Goal: Task Accomplishment & Management: Manage account settings

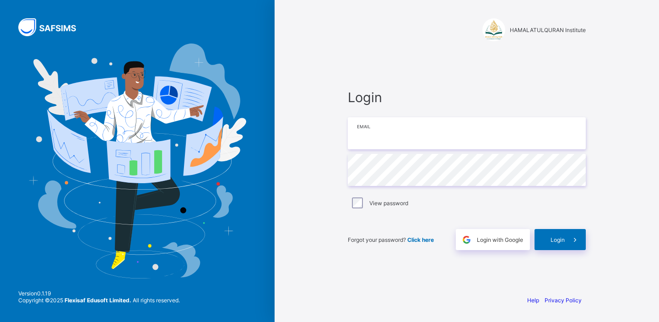
click at [452, 142] on input "email" at bounding box center [467, 133] width 238 height 32
click at [532, 88] on div "Login Email Password View password Forgot your password? Click here Login with …" at bounding box center [467, 170] width 256 height 236
click at [495, 136] on input "email" at bounding box center [467, 133] width 238 height 32
click at [492, 245] on div "Login with Google" at bounding box center [493, 239] width 74 height 21
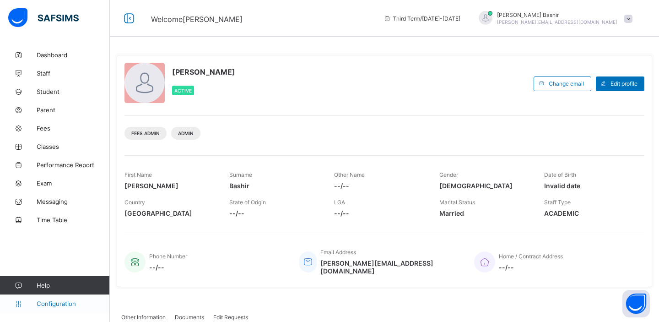
click at [63, 303] on span "Configuration" at bounding box center [73, 303] width 73 height 7
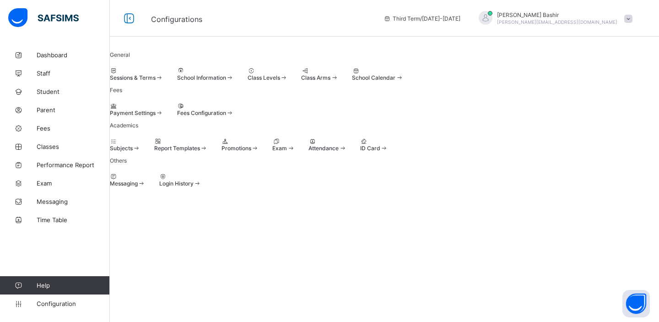
click at [234, 109] on div at bounding box center [205, 106] width 57 height 7
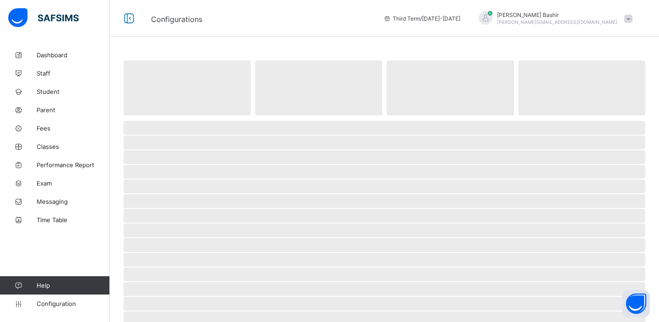
select select "****"
select select "*"
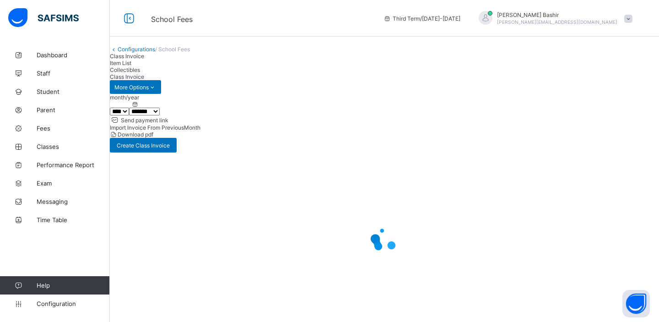
click at [131, 66] on span "Item List" at bounding box center [121, 63] width 22 height 7
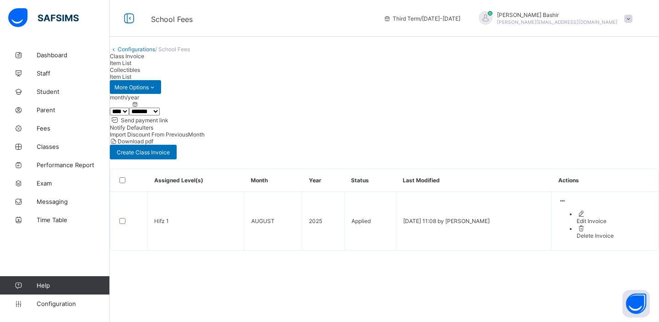
click at [221, 73] on div "Collectibles" at bounding box center [385, 69] width 550 height 7
click at [131, 66] on span "Item List" at bounding box center [121, 63] width 22 height 7
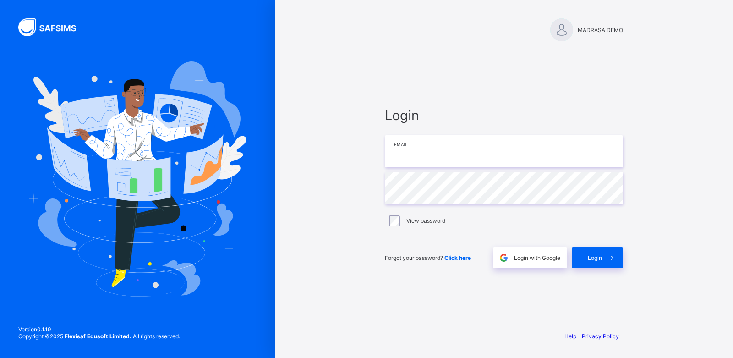
type input "**********"
click at [599, 256] on span "Login" at bounding box center [595, 257] width 14 height 7
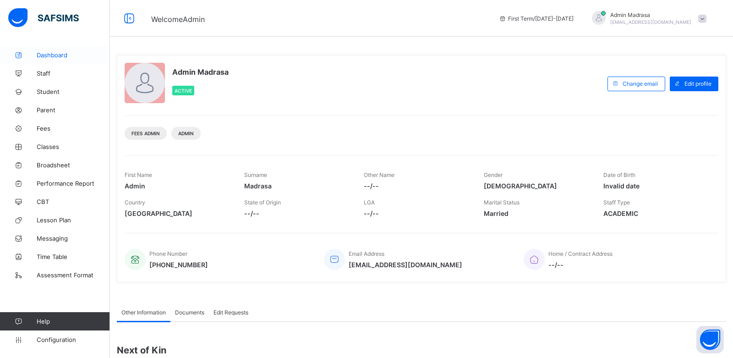
click at [56, 55] on span "Dashboard" at bounding box center [73, 54] width 73 height 7
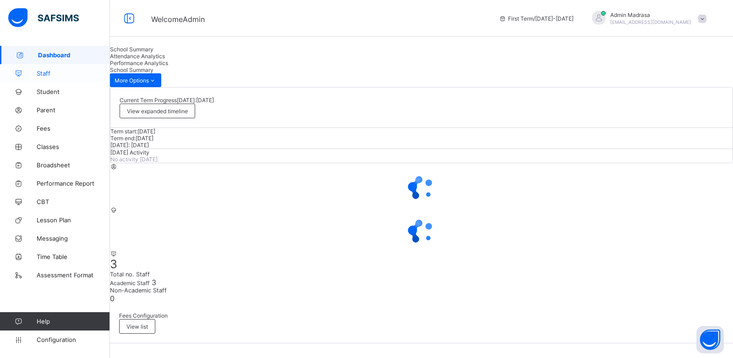
click at [47, 71] on span "Staff" at bounding box center [73, 73] width 73 height 7
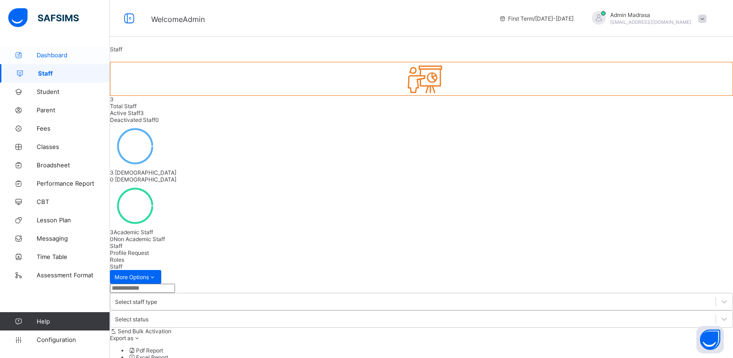
click at [60, 54] on span "Dashboard" at bounding box center [73, 54] width 73 height 7
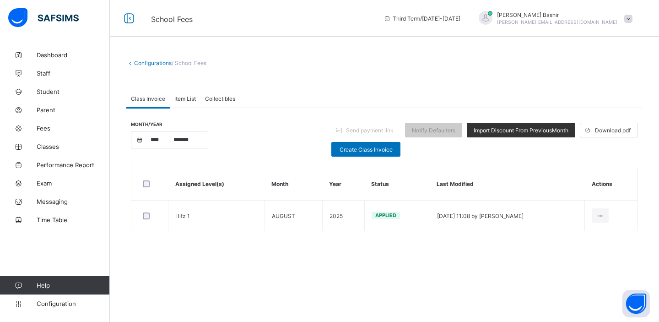
select select "****"
select select "*"
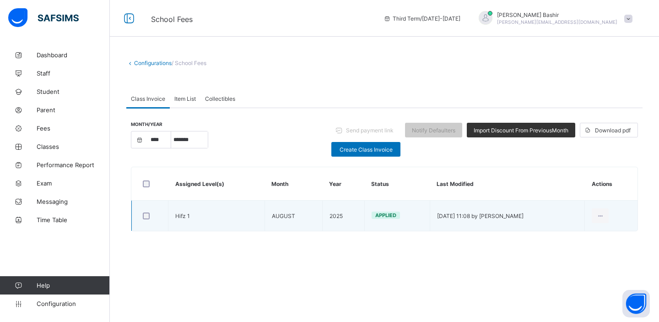
click at [183, 217] on td "Hifz 1" at bounding box center [217, 216] width 97 height 31
click at [581, 234] on div "Edit Invoice" at bounding box center [586, 236] width 37 height 9
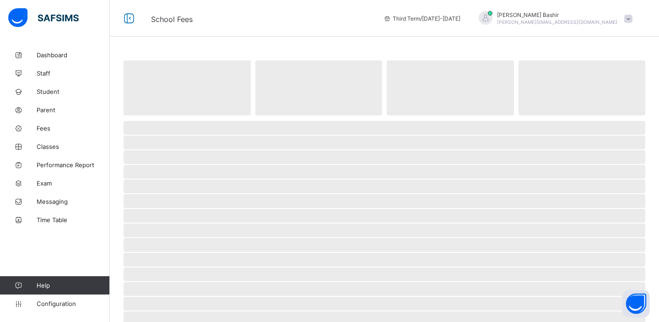
select select "****"
select select "*"
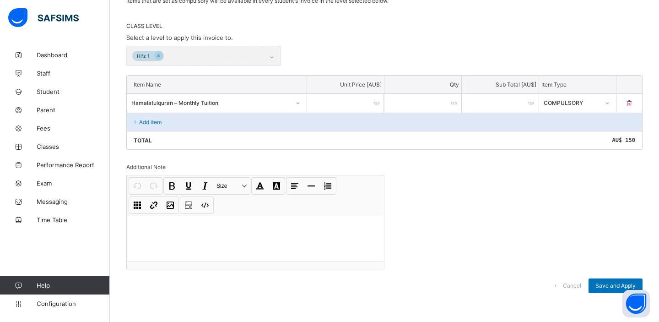
scroll to position [185, 0]
click at [47, 304] on span "Configuration" at bounding box center [73, 303] width 73 height 7
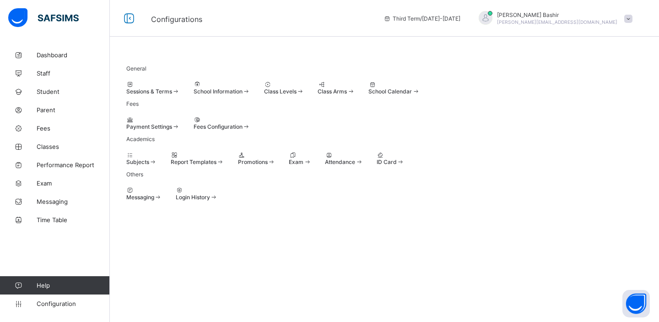
click at [305, 93] on div "Class Levels" at bounding box center [284, 91] width 40 height 7
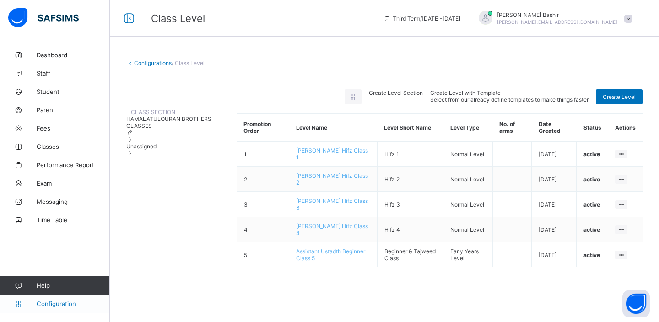
click at [64, 304] on span "Configuration" at bounding box center [73, 303] width 73 height 7
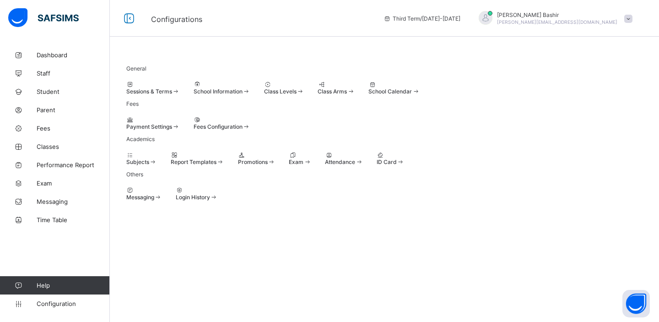
click at [297, 95] on span "Class Levels" at bounding box center [280, 91] width 33 height 7
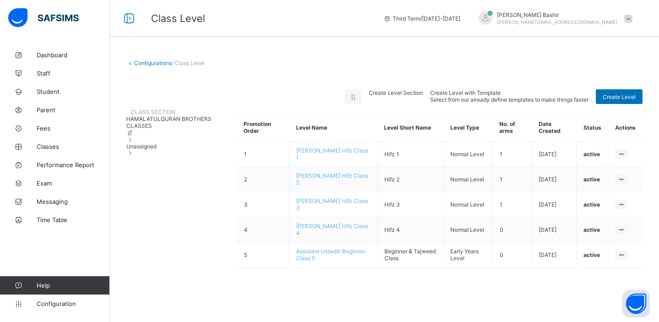
click at [166, 63] on link "Configurations" at bounding box center [153, 63] width 38 height 7
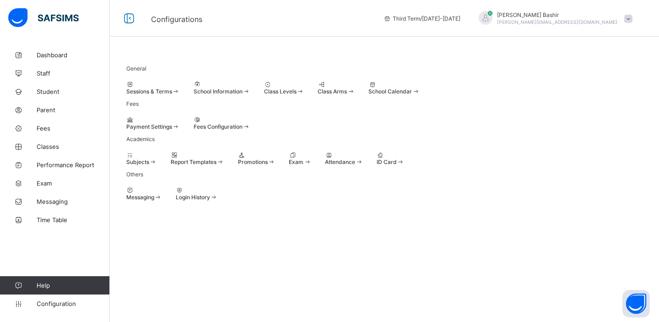
click at [126, 88] on span at bounding box center [126, 88] width 0 height 0
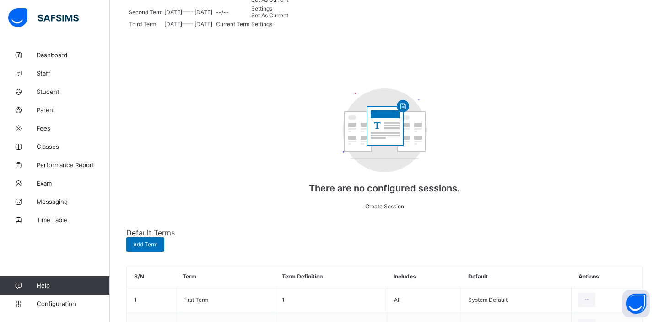
scroll to position [166, 0]
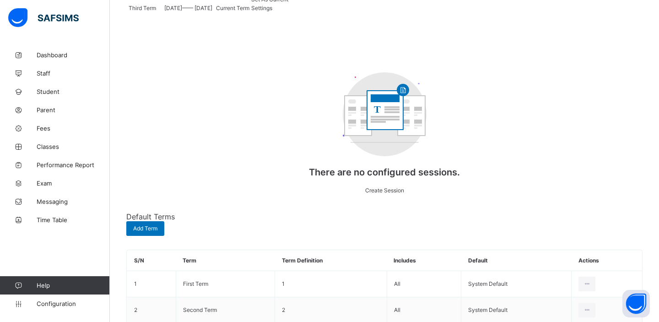
click at [272, 11] on span "Settings" at bounding box center [261, 8] width 21 height 7
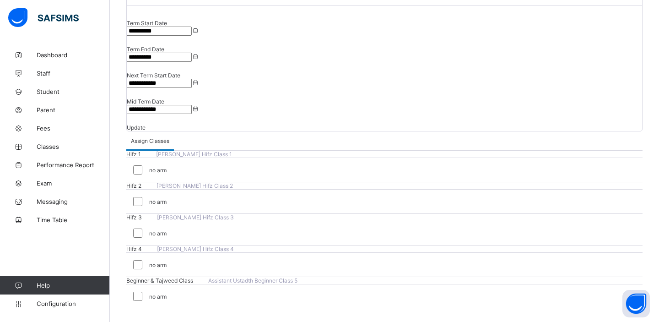
scroll to position [130, 0]
click at [49, 145] on span "Classes" at bounding box center [73, 146] width 73 height 7
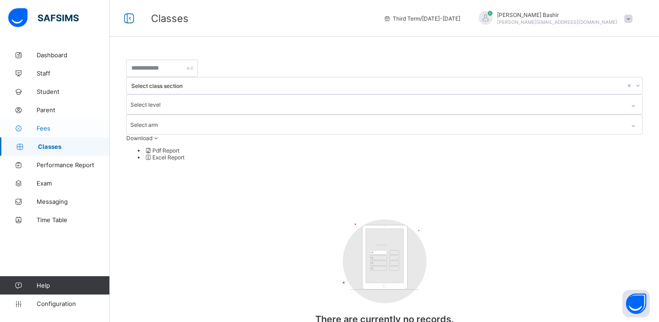
click at [52, 129] on span "Fees" at bounding box center [73, 128] width 73 height 7
select select "****"
select select "*"
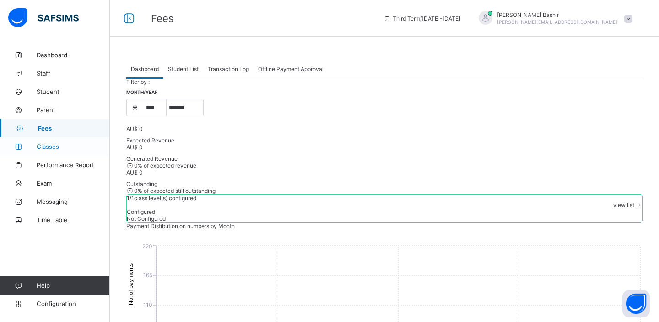
click at [52, 146] on span "Classes" at bounding box center [73, 146] width 73 height 7
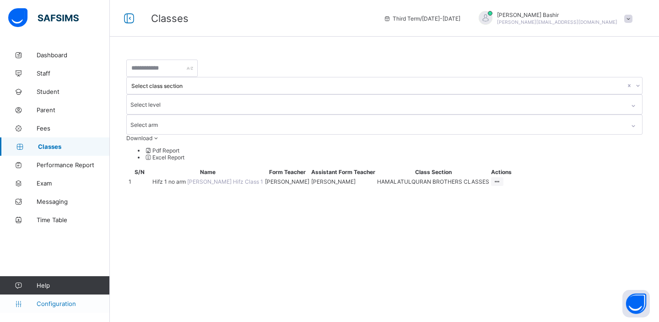
click at [49, 302] on span "Configuration" at bounding box center [73, 303] width 73 height 7
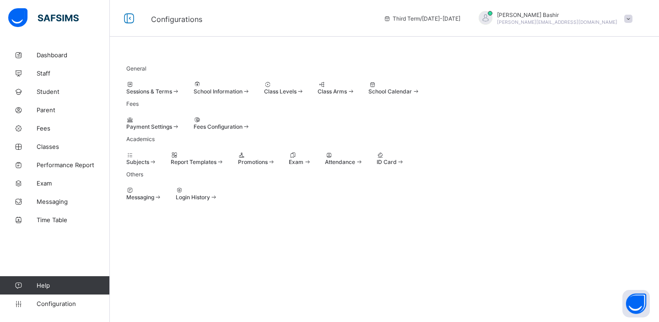
click at [347, 94] on span "Class Arms" at bounding box center [332, 91] width 29 height 7
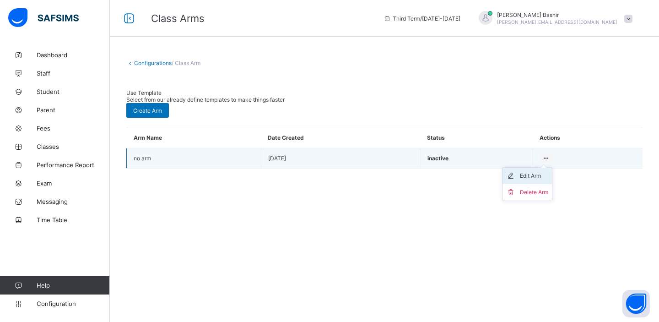
click at [537, 171] on div "Edit Arm" at bounding box center [534, 175] width 28 height 9
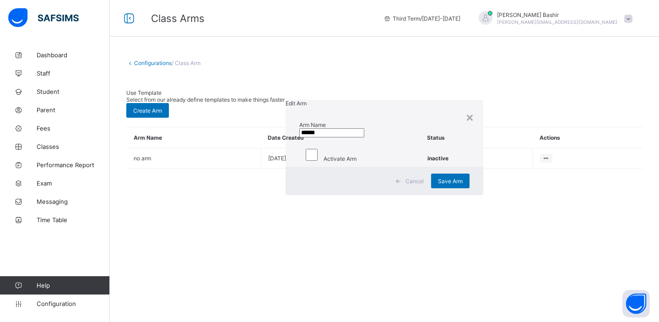
click at [300, 137] on input "******" at bounding box center [332, 132] width 65 height 9
type input "*"
click at [438, 185] on span "Save Arm" at bounding box center [450, 181] width 25 height 7
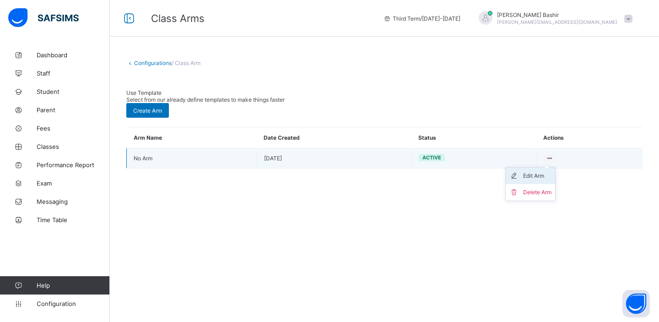
click at [518, 171] on icon at bounding box center [517, 175] width 14 height 9
type input "*"
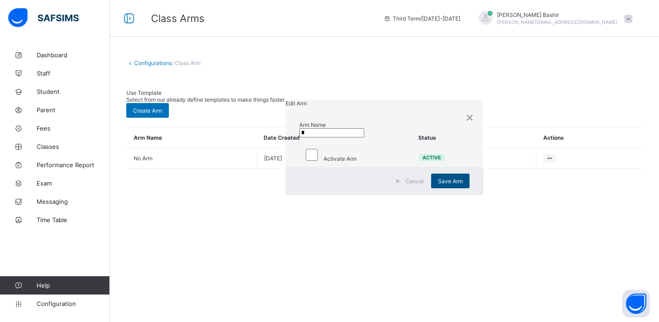
click at [438, 185] on span "Save Arm" at bounding box center [450, 181] width 25 height 7
click at [466, 109] on div "×" at bounding box center [470, 117] width 9 height 16
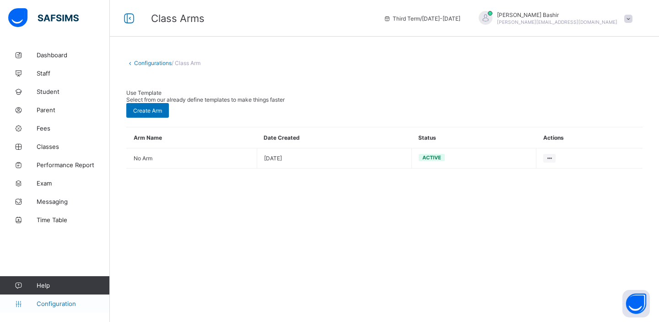
click at [50, 304] on span "Configuration" at bounding box center [73, 303] width 73 height 7
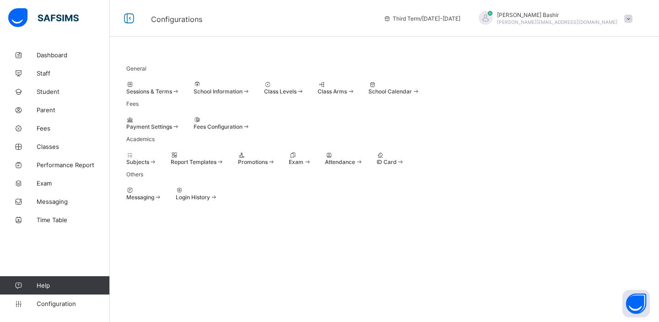
click at [171, 88] on div at bounding box center [153, 84] width 54 height 7
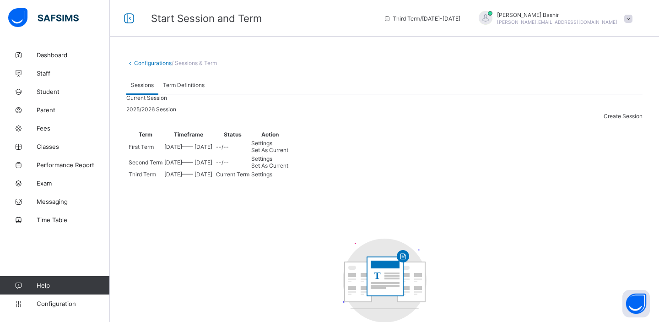
click at [272, 178] on span "Settings" at bounding box center [261, 174] width 21 height 7
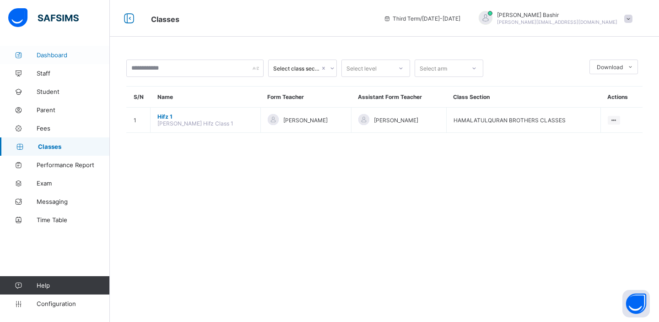
click at [54, 57] on span "Dashboard" at bounding box center [73, 54] width 73 height 7
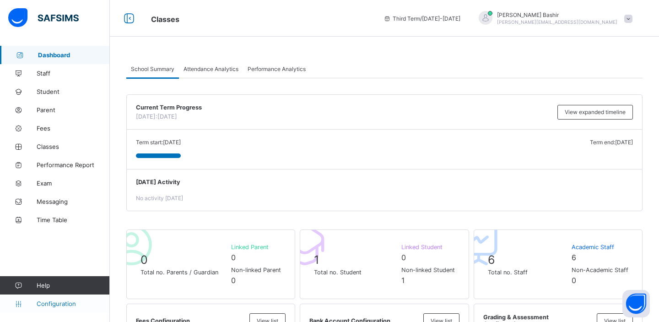
click at [60, 303] on span "Configuration" at bounding box center [73, 303] width 73 height 7
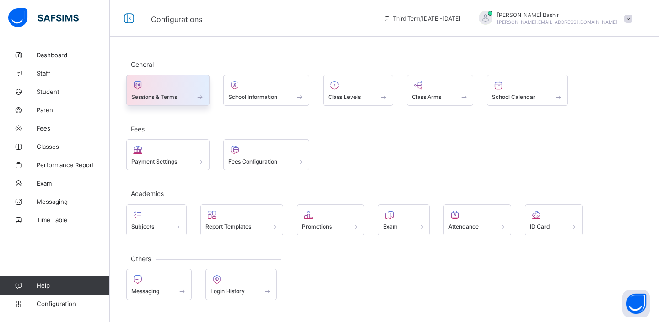
click at [186, 102] on div "Sessions & Terms" at bounding box center [167, 90] width 83 height 31
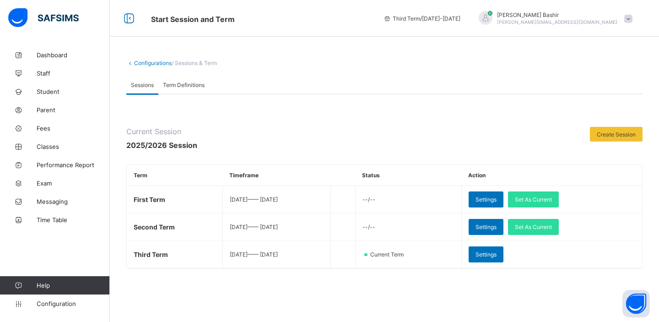
click at [179, 86] on span "Term Definitions" at bounding box center [184, 85] width 42 height 7
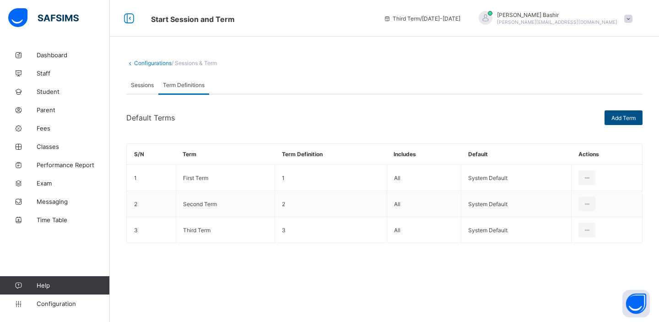
click at [627, 117] on span "Add Term" at bounding box center [624, 117] width 24 height 7
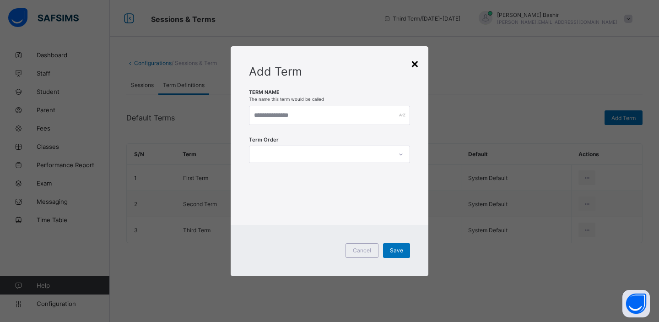
click at [417, 64] on div "×" at bounding box center [415, 63] width 9 height 16
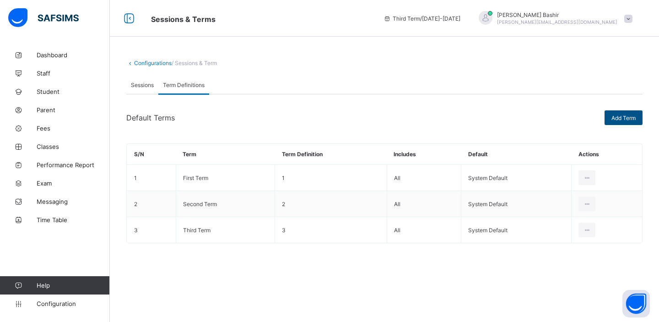
click at [625, 116] on span "Add Term" at bounding box center [624, 117] width 24 height 7
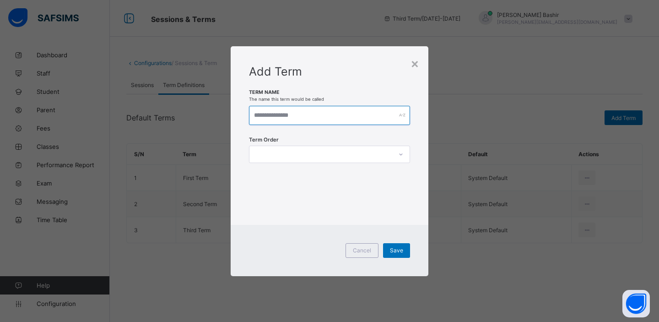
click at [323, 120] on input "text" at bounding box center [329, 115] width 161 height 19
type input "**********"
click at [401, 154] on icon at bounding box center [401, 154] width 3 height 2
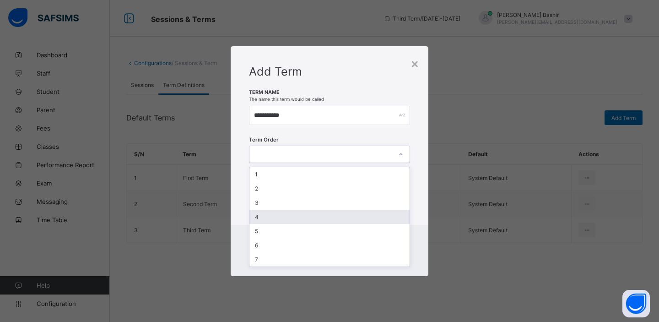
click at [320, 216] on div "4" at bounding box center [330, 217] width 160 height 14
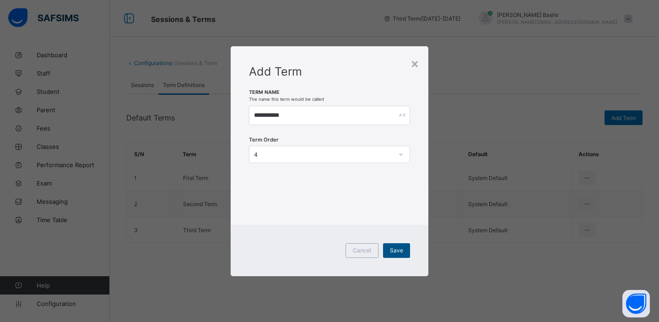
click at [393, 248] on span "Save" at bounding box center [396, 250] width 13 height 7
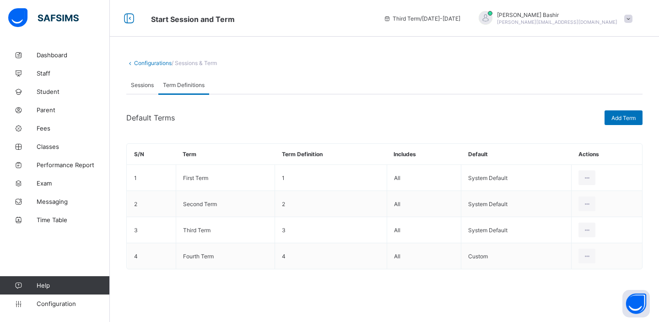
click at [146, 82] on span "Sessions" at bounding box center [142, 85] width 23 height 7
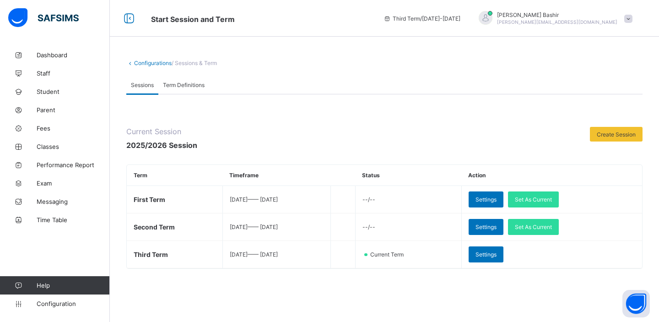
scroll to position [25, 0]
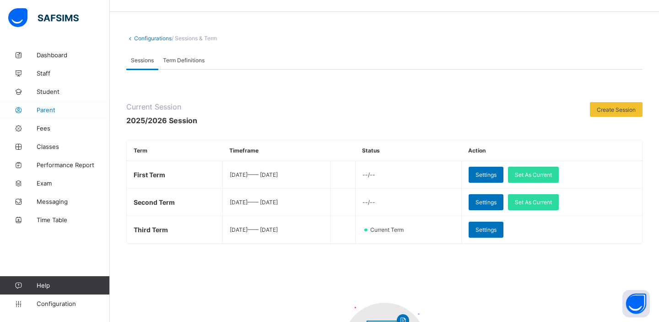
click at [52, 109] on span "Parent" at bounding box center [73, 109] width 73 height 7
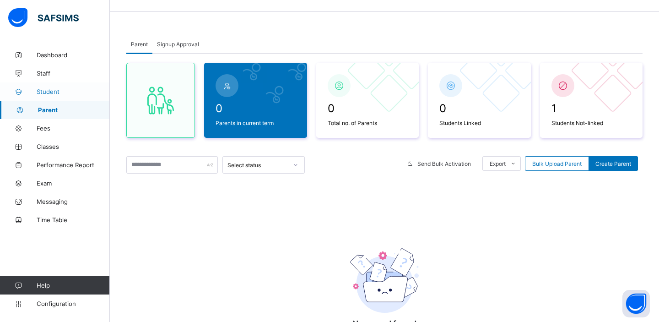
click at [51, 91] on span "Student" at bounding box center [73, 91] width 73 height 7
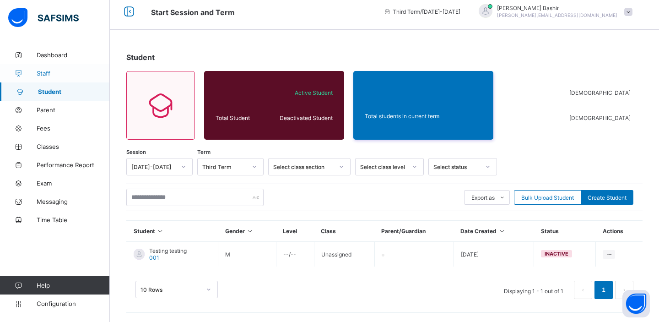
scroll to position [6, 0]
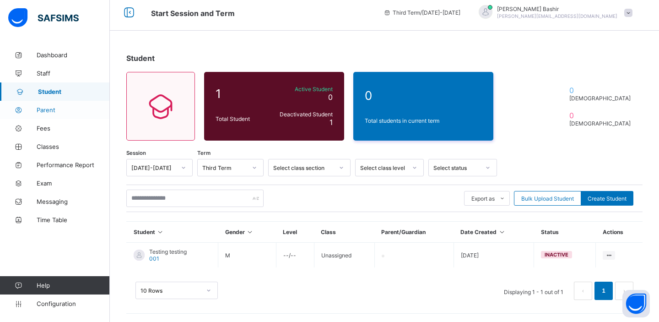
click at [48, 109] on span "Parent" at bounding box center [73, 109] width 73 height 7
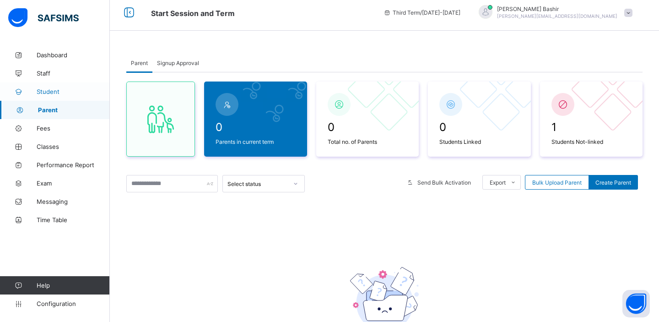
click at [47, 92] on span "Student" at bounding box center [73, 91] width 73 height 7
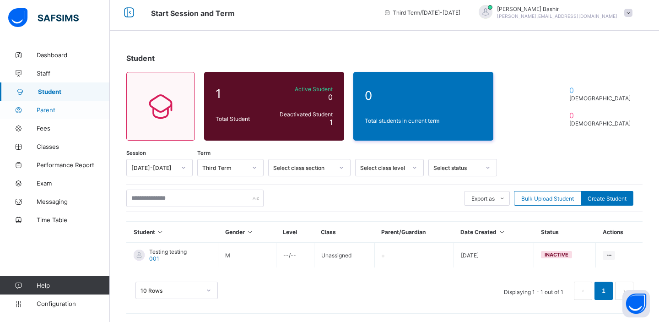
click at [50, 112] on span "Parent" at bounding box center [73, 109] width 73 height 7
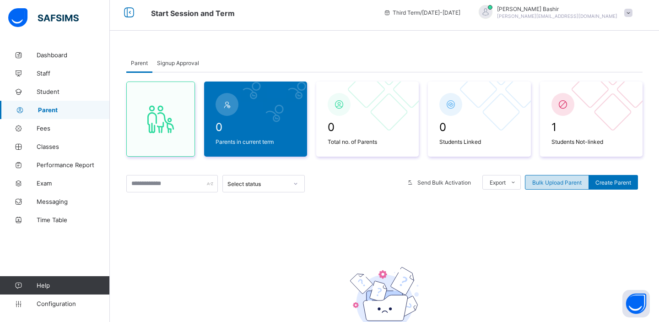
click at [539, 182] on span "Bulk Upload Parent" at bounding box center [557, 182] width 49 height 7
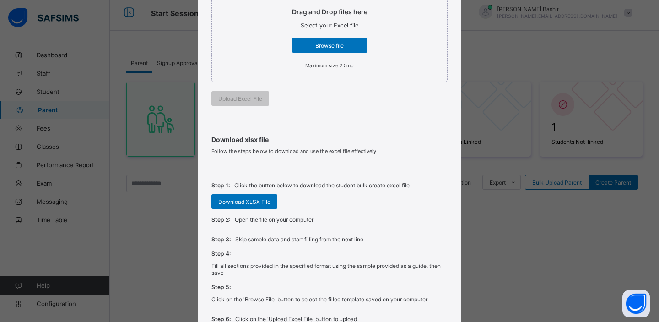
scroll to position [255, 0]
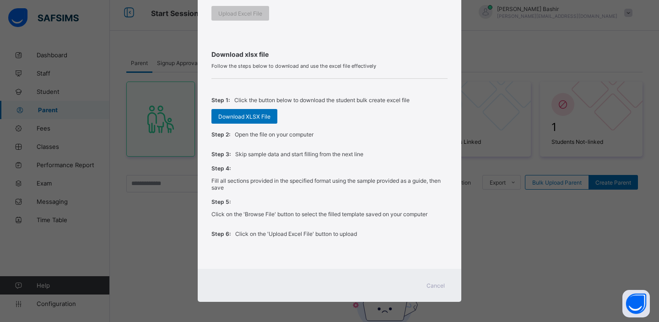
click at [431, 282] on span "Cancel" at bounding box center [436, 285] width 18 height 7
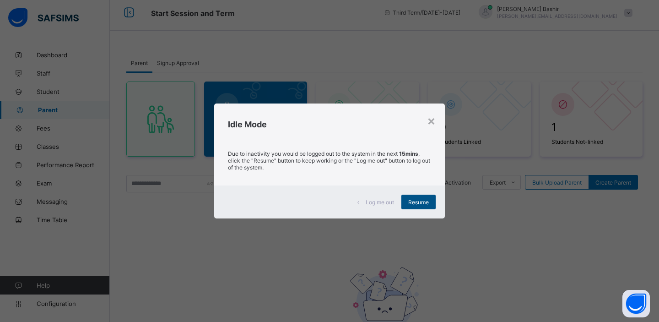
click at [412, 201] on span "Resume" at bounding box center [419, 202] width 21 height 7
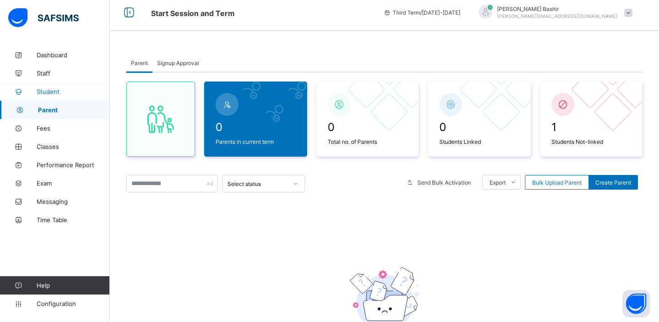
click at [47, 92] on span "Student" at bounding box center [73, 91] width 73 height 7
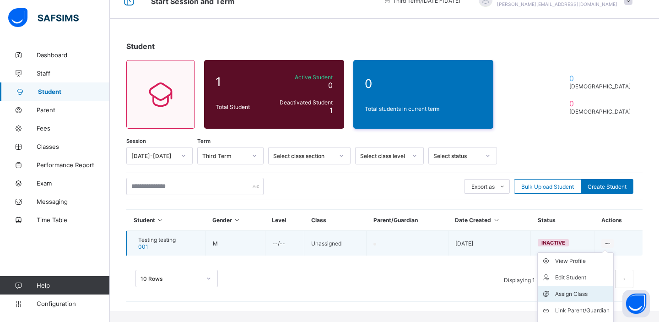
scroll to position [31, 0]
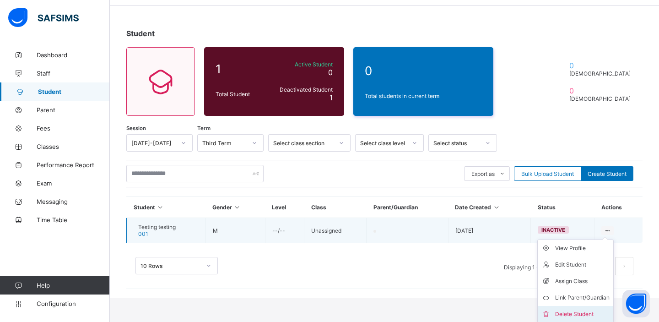
click at [577, 311] on div "Delete Student" at bounding box center [583, 314] width 54 height 9
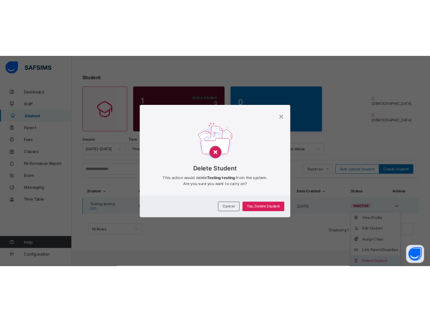
scroll to position [6, 0]
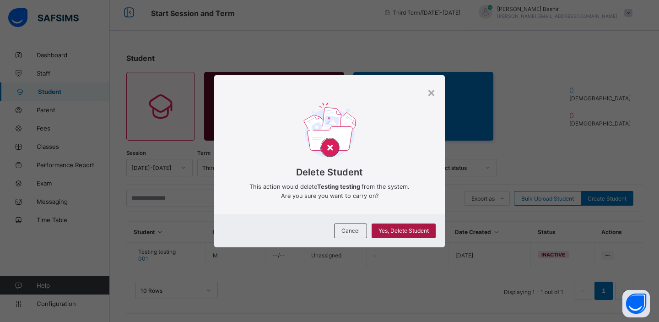
click at [406, 233] on span "Yes, Delete Student" at bounding box center [404, 230] width 50 height 7
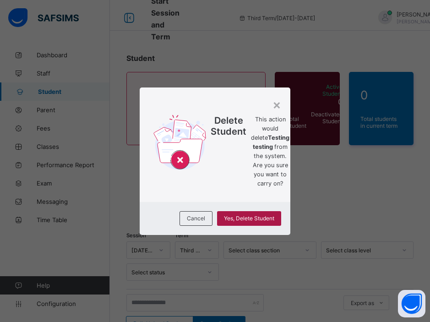
click at [265, 222] on span "Yes, Delete Student" at bounding box center [249, 218] width 50 height 7
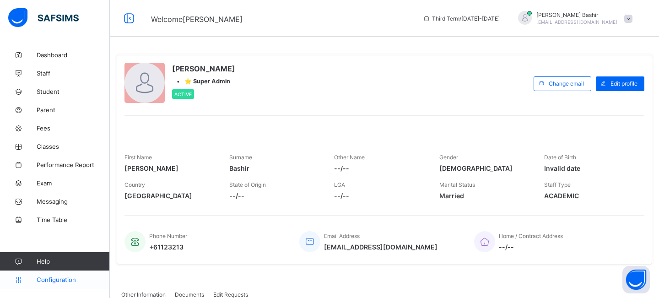
click at [48, 280] on span "Configuration" at bounding box center [73, 279] width 73 height 7
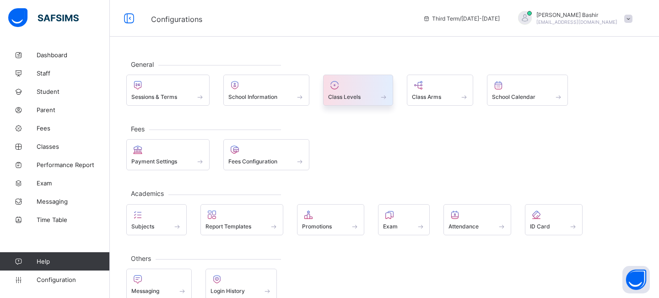
click at [359, 90] on div at bounding box center [358, 85] width 60 height 11
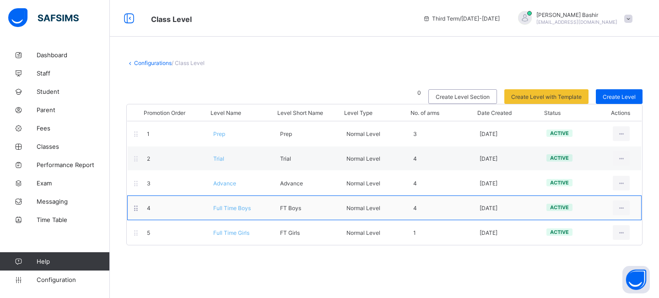
click at [225, 207] on span "Full Time Boys" at bounding box center [232, 208] width 38 height 7
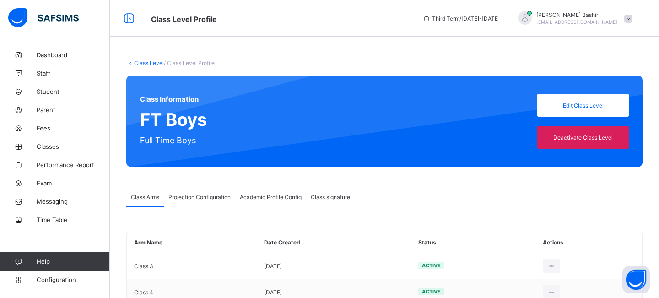
type input "**"
click at [190, 195] on span "Projection Configuration" at bounding box center [200, 197] width 62 height 7
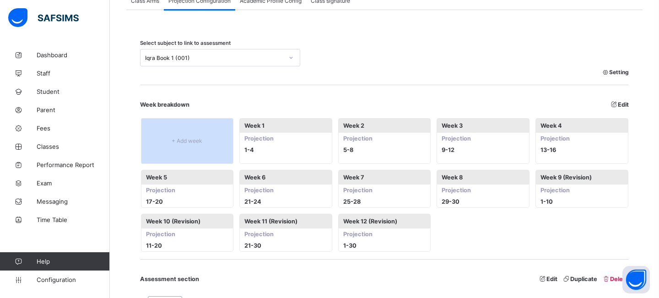
scroll to position [194, 0]
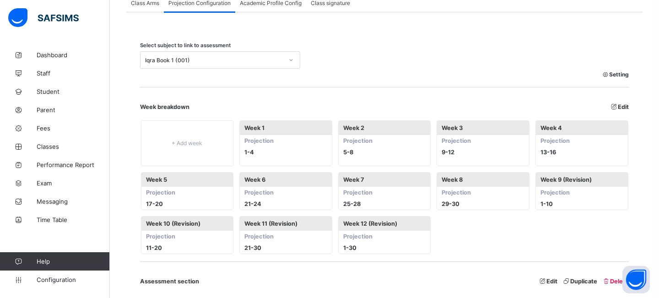
click at [210, 63] on div "Iqra Book 1 (001)" at bounding box center [214, 60] width 138 height 7
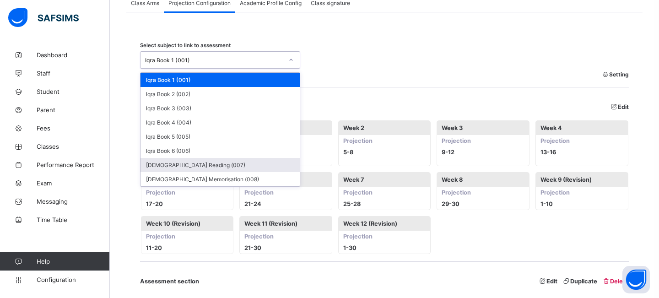
click at [201, 162] on div "Quran Reading (007)" at bounding box center [220, 165] width 159 height 14
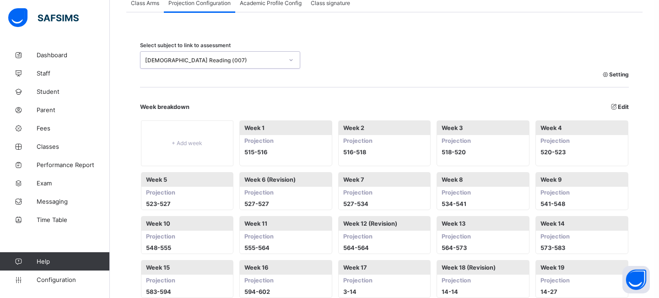
click at [262, 65] on div "Quran Reading (007)" at bounding box center [212, 60] width 142 height 13
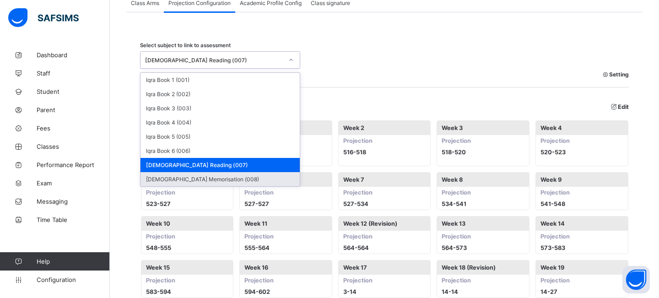
click at [196, 177] on div "Quran Memorisation (008)" at bounding box center [220, 179] width 159 height 14
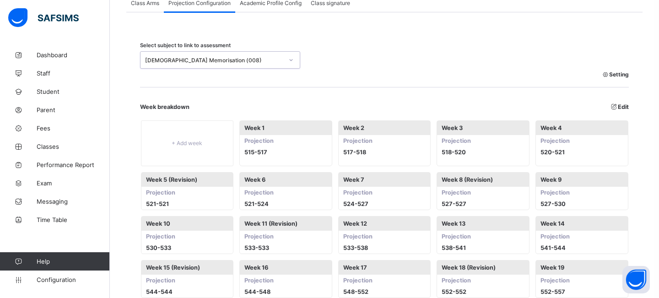
click at [219, 60] on div "Quran Memorisation (008)" at bounding box center [214, 60] width 138 height 7
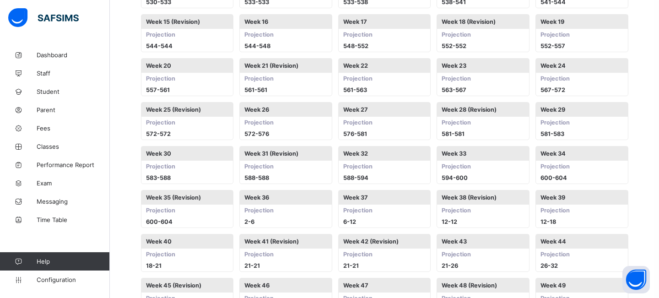
scroll to position [496, 0]
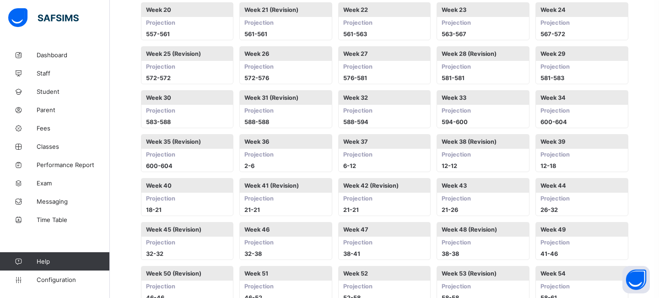
click at [246, 80] on span "572 - 576" at bounding box center [286, 77] width 92 height 11
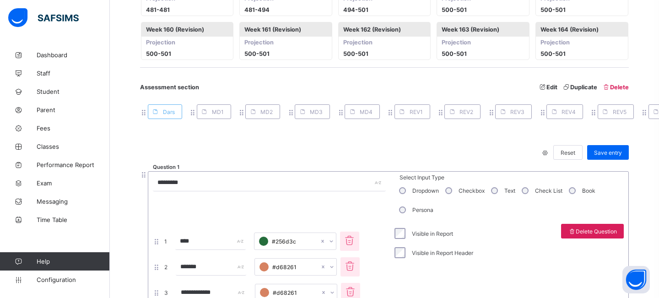
scroll to position [1711, 0]
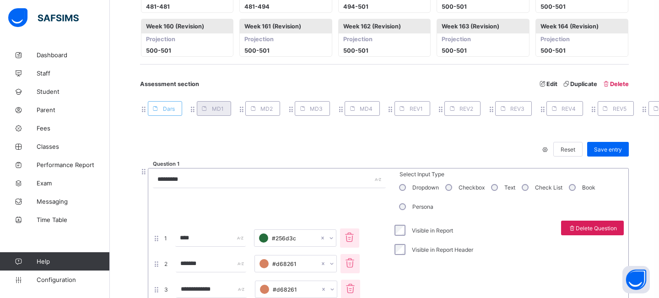
click at [216, 112] on span "MD1" at bounding box center [218, 108] width 12 height 7
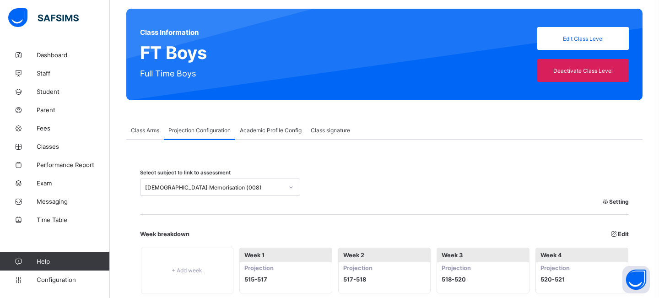
scroll to position [0, 0]
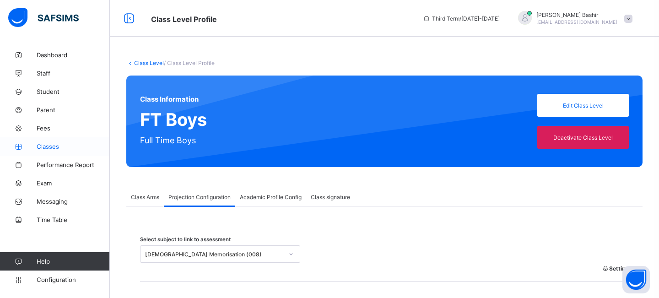
click at [50, 147] on span "Classes" at bounding box center [73, 146] width 73 height 7
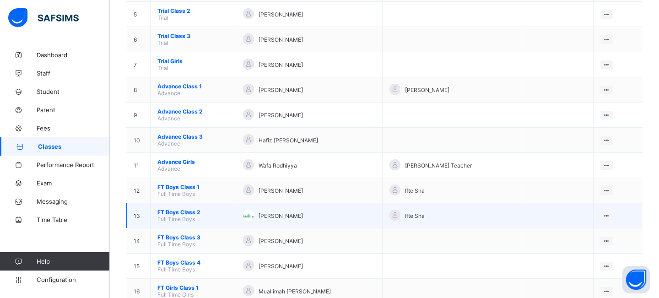
scroll to position [228, 0]
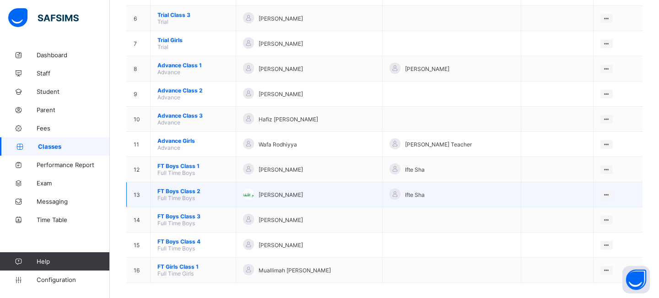
click at [177, 188] on span "FT Boys Class 2" at bounding box center [193, 191] width 71 height 7
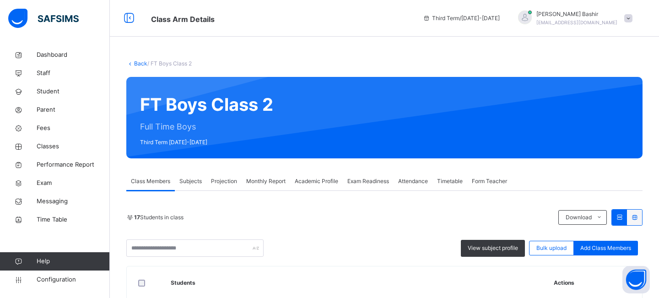
click at [267, 181] on span "Monthly Report" at bounding box center [265, 181] width 39 height 8
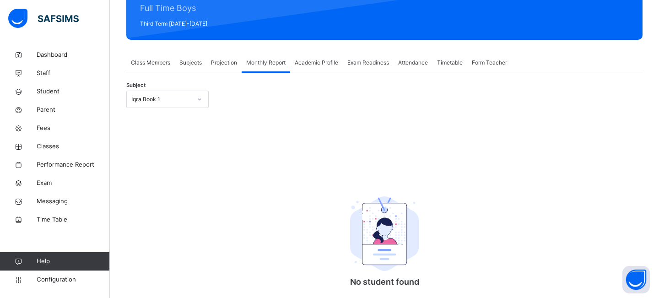
scroll to position [162, 0]
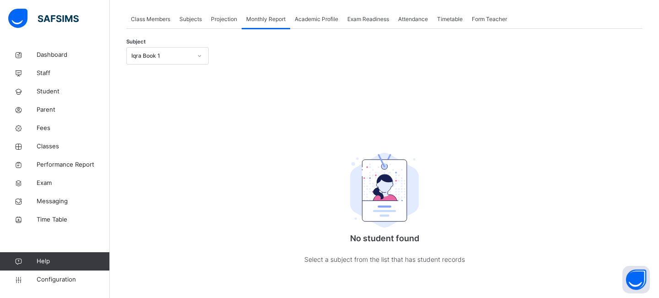
click at [184, 58] on div "Iqra Book 1" at bounding box center [161, 56] width 60 height 8
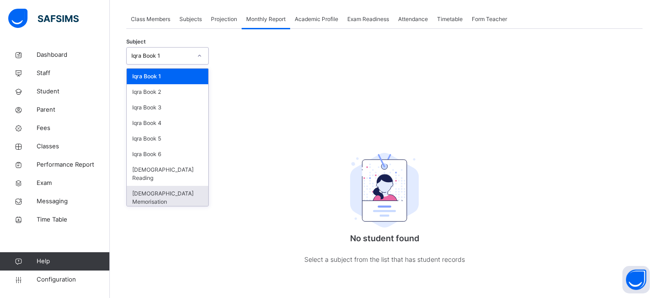
click at [169, 186] on div "Quran Memorisation" at bounding box center [168, 198] width 82 height 24
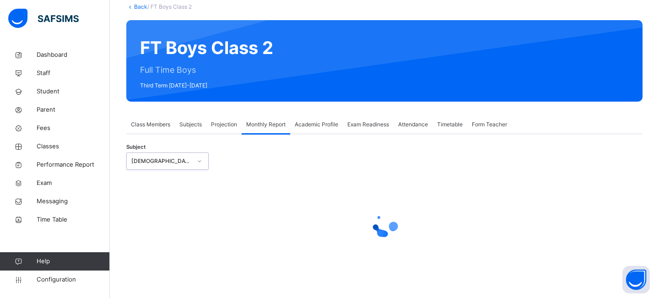
select select "****"
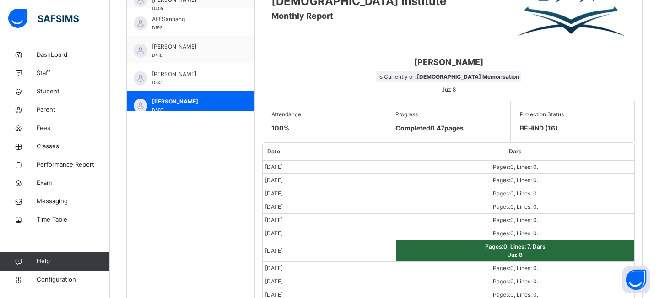
scroll to position [353, 0]
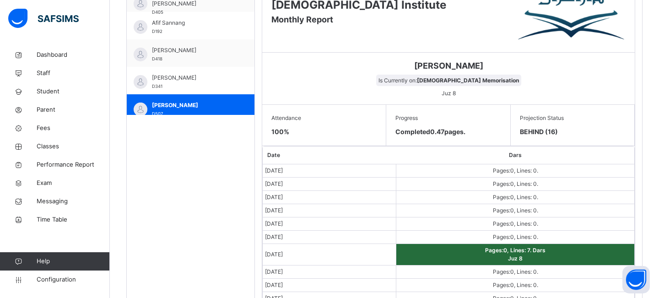
click at [279, 132] on span "100 %" at bounding box center [281, 132] width 18 height 8
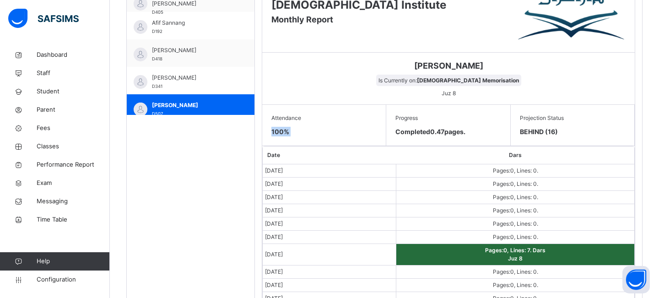
click at [279, 132] on span "100 %" at bounding box center [281, 132] width 18 height 8
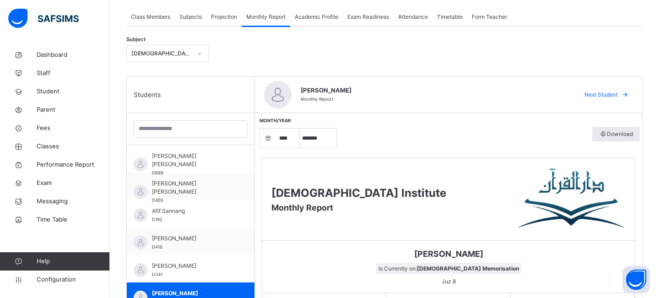
scroll to position [162, 0]
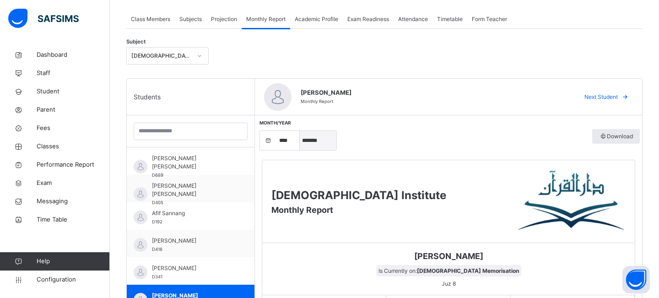
click at [314, 143] on select "***** ******* ******** ***** ***** *** **** **** ****** ********* ******* *****…" at bounding box center [318, 140] width 37 height 19
select select "*"
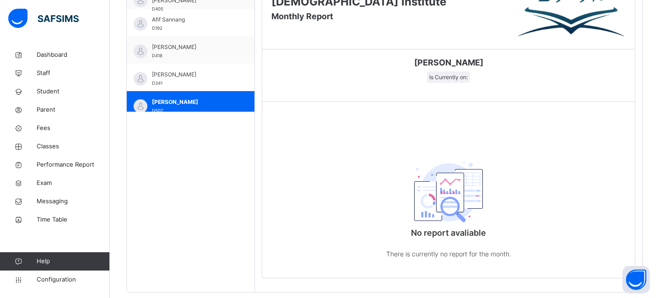
scroll to position [343, 0]
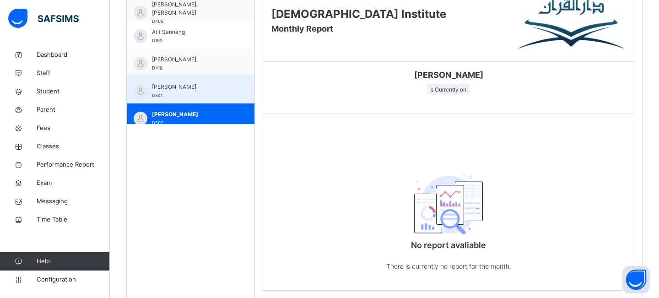
click at [160, 84] on span "Amaan Mir" at bounding box center [193, 87] width 82 height 8
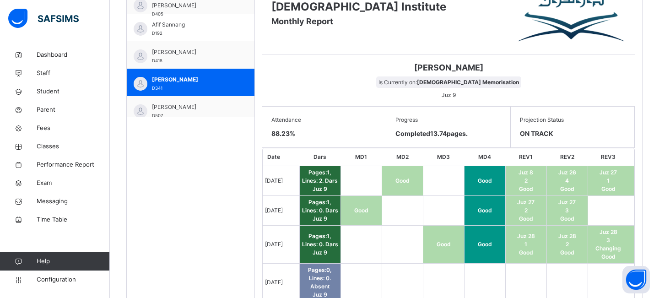
scroll to position [348, 0]
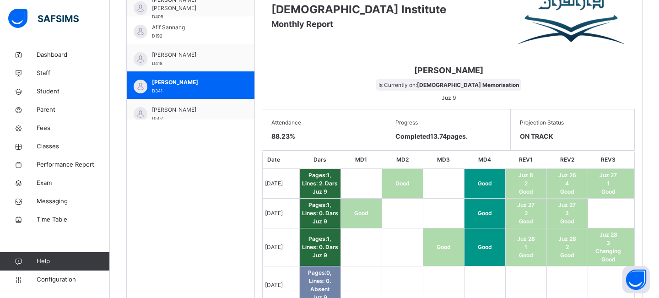
click at [278, 136] on span "88.23 %" at bounding box center [284, 136] width 24 height 8
click at [278, 137] on span "88.23 %" at bounding box center [284, 136] width 24 height 8
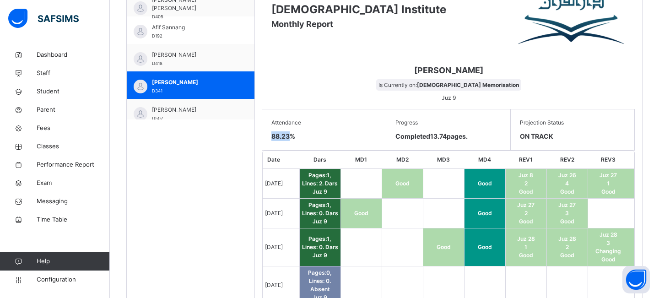
click at [444, 136] on span "Completed 13.74 pages." at bounding box center [432, 136] width 72 height 8
click at [459, 136] on span "Completed 13.74 pages." at bounding box center [432, 136] width 72 height 8
drag, startPoint x: 397, startPoint y: 136, endPoint x: 471, endPoint y: 139, distance: 74.2
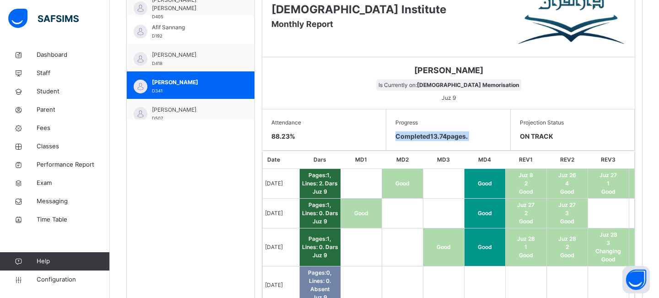
click at [468, 139] on span "Completed 13.74 pages." at bounding box center [432, 136] width 72 height 8
click at [546, 137] on span "ON TRACK" at bounding box center [572, 136] width 105 height 10
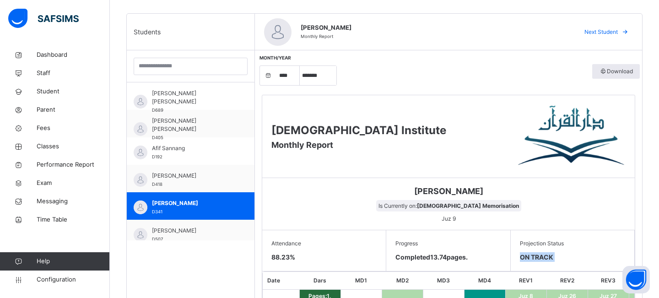
scroll to position [0, 0]
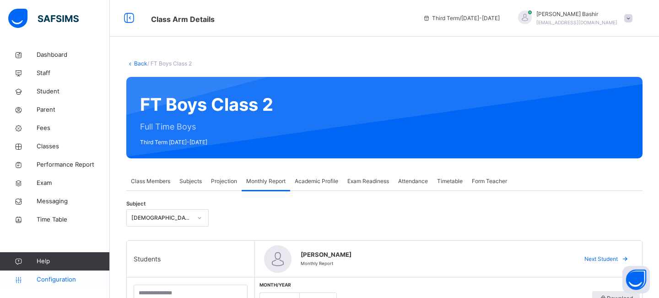
click at [54, 278] on span "Configuration" at bounding box center [73, 279] width 73 height 9
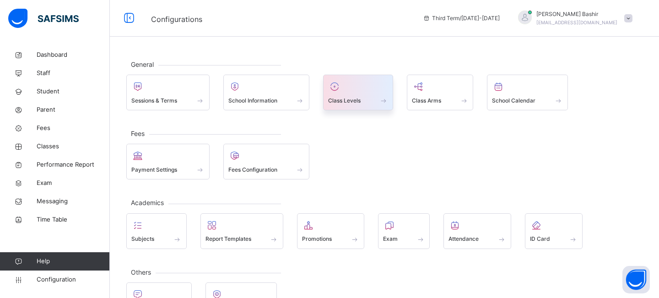
click at [376, 97] on div "Class Levels" at bounding box center [358, 101] width 60 height 10
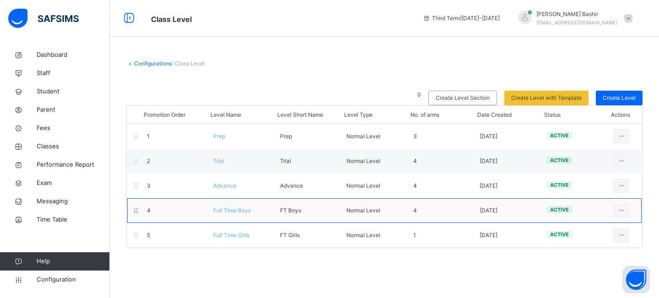
click at [232, 210] on span "Full Time Boys" at bounding box center [232, 210] width 38 height 7
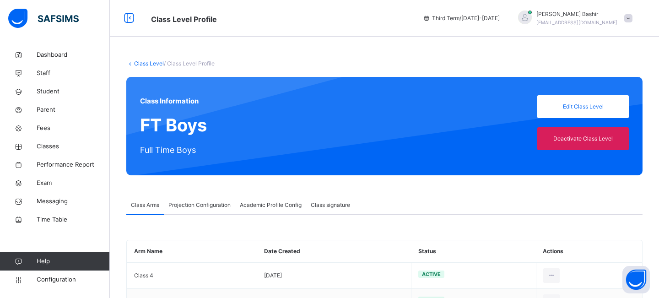
click at [207, 206] on span "Projection Configuration" at bounding box center [200, 205] width 62 height 8
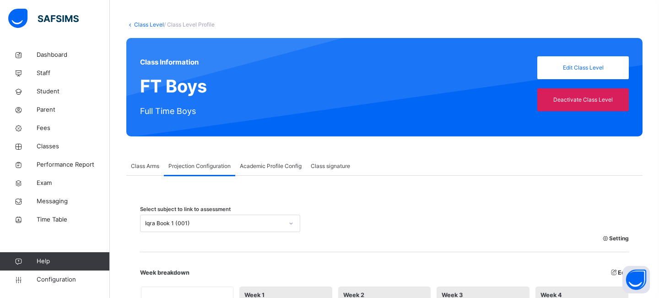
scroll to position [38, 0]
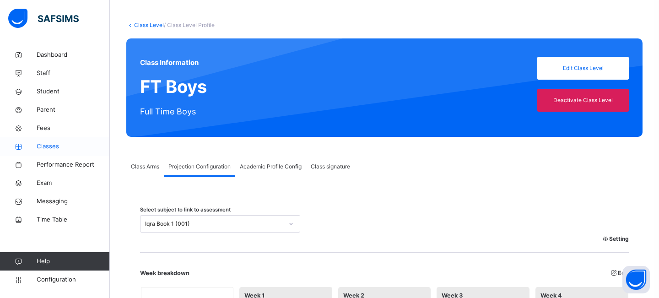
click at [44, 143] on span "Classes" at bounding box center [73, 146] width 73 height 9
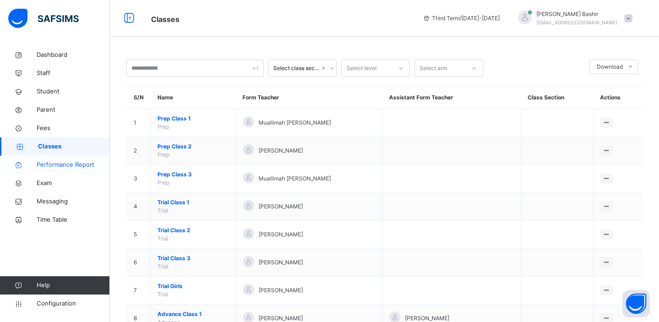
click at [44, 165] on span "Performance Report" at bounding box center [73, 164] width 73 height 9
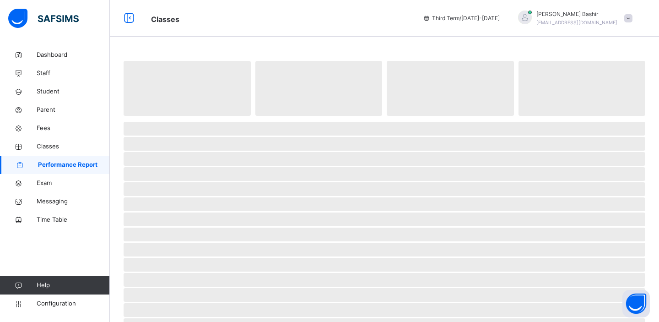
select select "****"
select select "*"
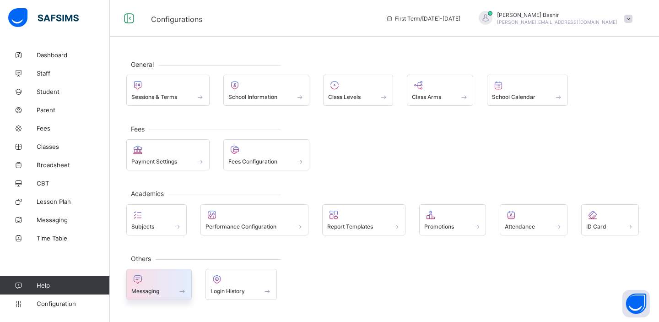
click at [153, 283] on div at bounding box center [158, 279] width 55 height 11
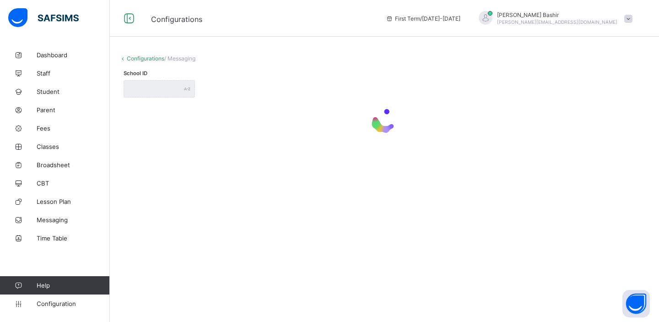
type input "**********"
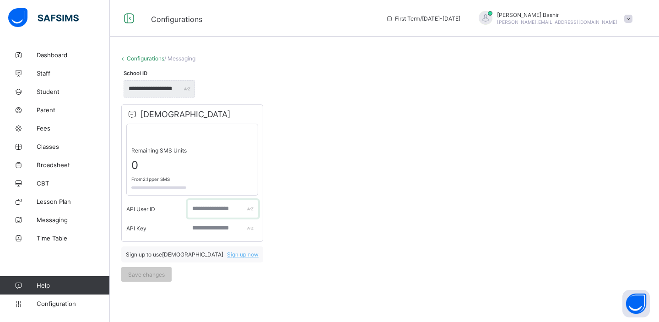
click at [218, 213] on input "text" at bounding box center [223, 208] width 71 height 17
click at [212, 231] on input "text" at bounding box center [223, 227] width 71 height 17
click at [210, 208] on input "text" at bounding box center [223, 208] width 71 height 17
click at [208, 230] on input "text" at bounding box center [223, 227] width 71 height 17
click at [197, 208] on input "text" at bounding box center [223, 208] width 71 height 17
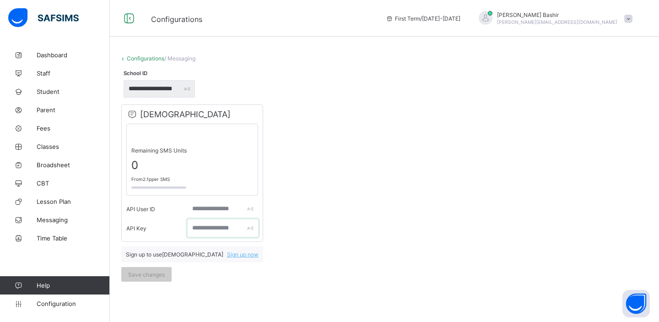
click at [196, 229] on input "text" at bounding box center [223, 227] width 71 height 17
click at [215, 210] on input "text" at bounding box center [223, 208] width 71 height 17
click at [59, 221] on span "Messaging" at bounding box center [73, 219] width 73 height 7
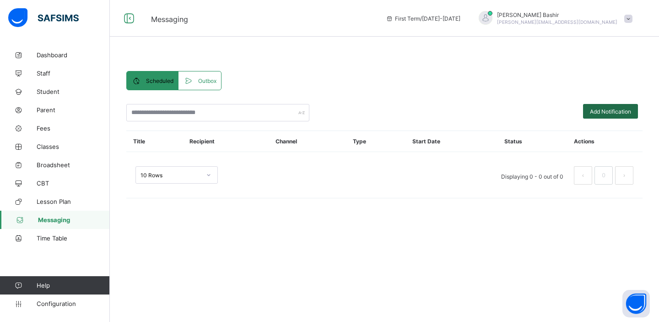
click at [601, 113] on span "Add Notification" at bounding box center [610, 111] width 41 height 7
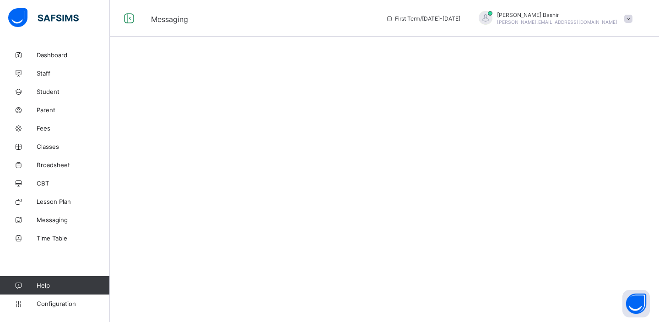
select select "****"
select select "*"
select select "**"
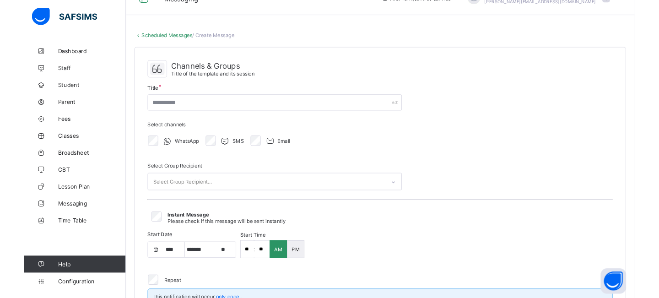
scroll to position [18, 0]
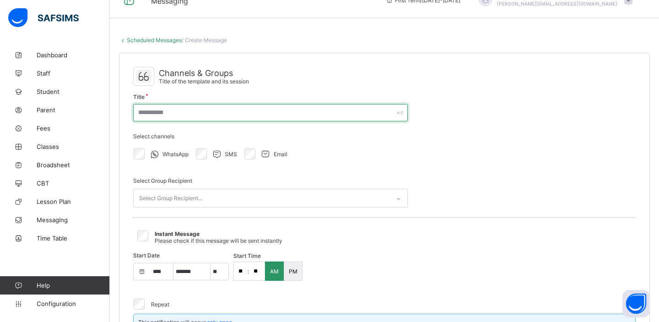
click at [189, 113] on input "text" at bounding box center [270, 112] width 275 height 17
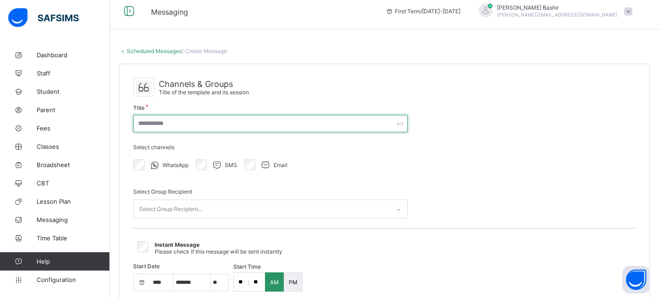
scroll to position [0, 0]
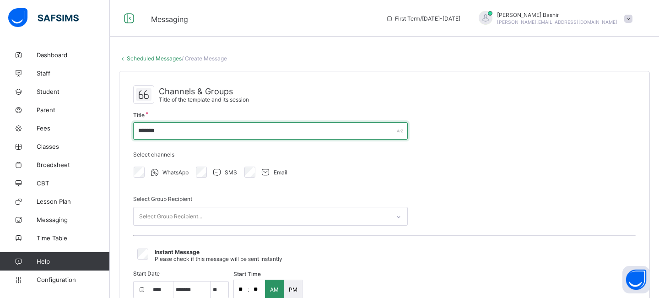
type input "*******"
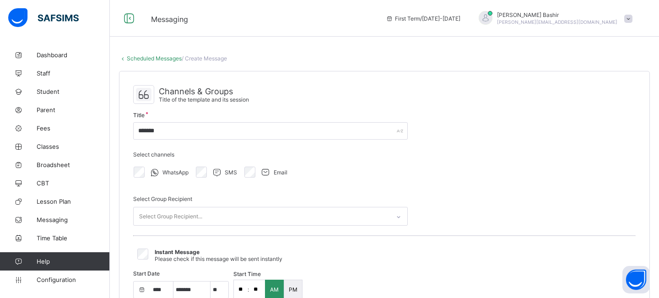
select select "**"
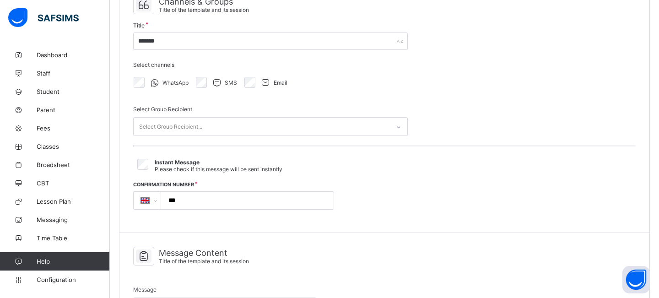
scroll to position [92, 0]
click at [401, 122] on icon at bounding box center [398, 125] width 5 height 9
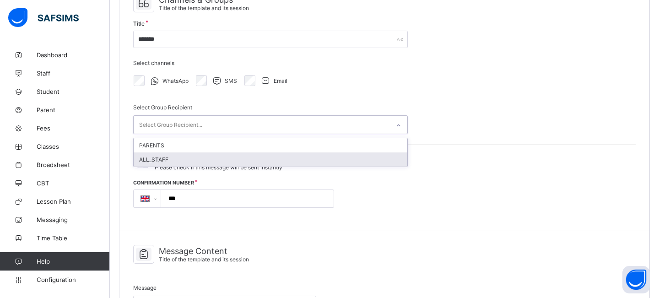
click at [344, 156] on div "ALL_STAFF" at bounding box center [271, 160] width 274 height 14
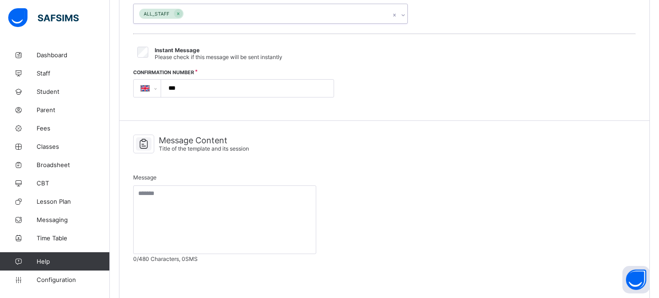
scroll to position [205, 0]
click at [245, 86] on input "***" at bounding box center [245, 86] width 165 height 17
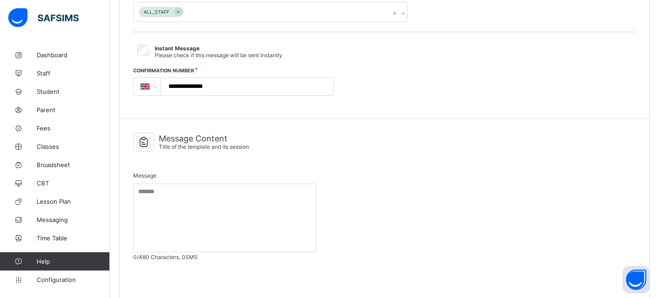
type input "**********"
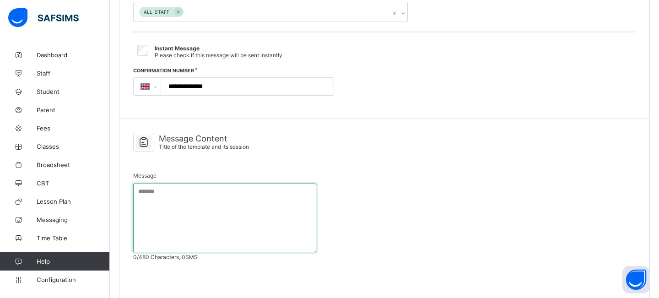
click at [188, 210] on textarea at bounding box center [224, 218] width 183 height 69
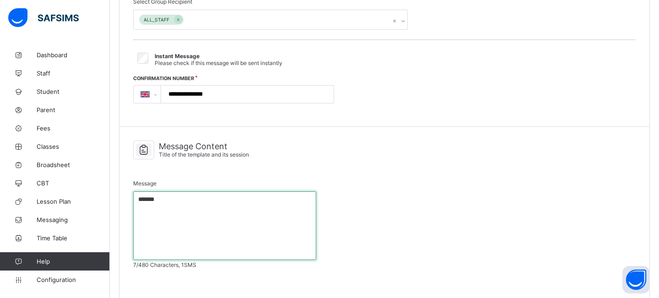
scroll to position [252, 0]
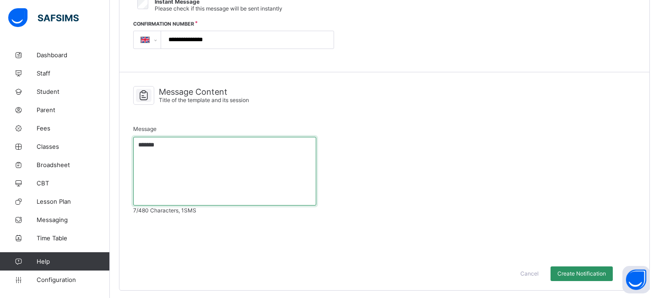
type textarea "*******"
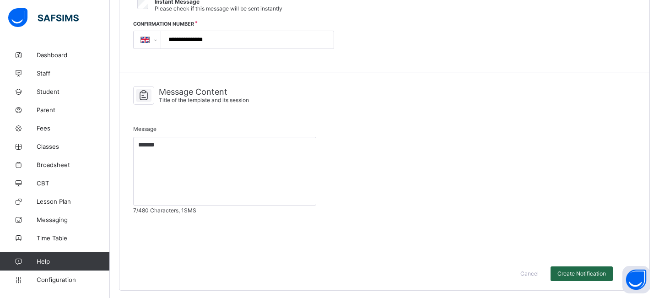
click at [568, 275] on span "Create Notification" at bounding box center [582, 273] width 49 height 7
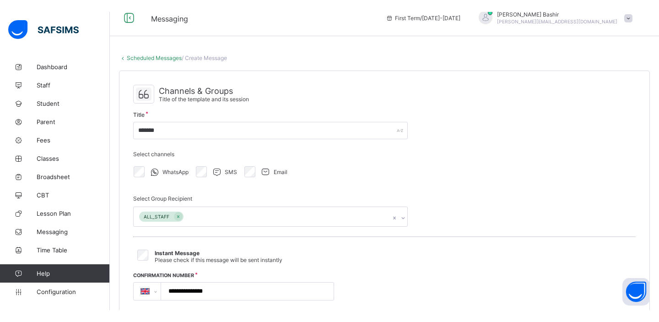
scroll to position [0, 0]
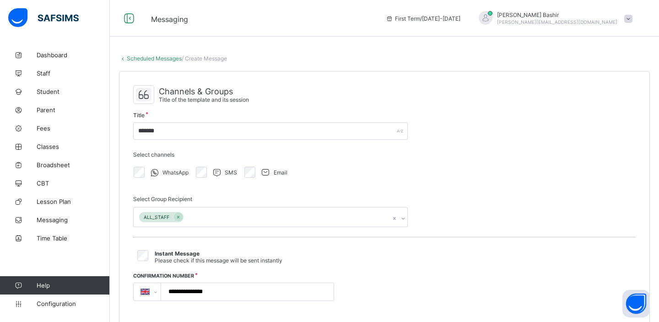
click at [393, 180] on div "WhatsApp SMS Email" at bounding box center [270, 172] width 275 height 19
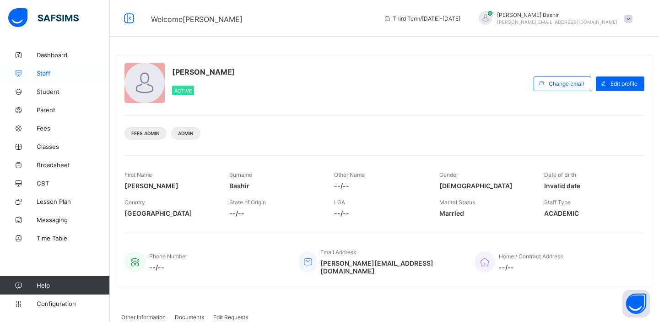
click at [45, 73] on span "Staff" at bounding box center [73, 73] width 73 height 7
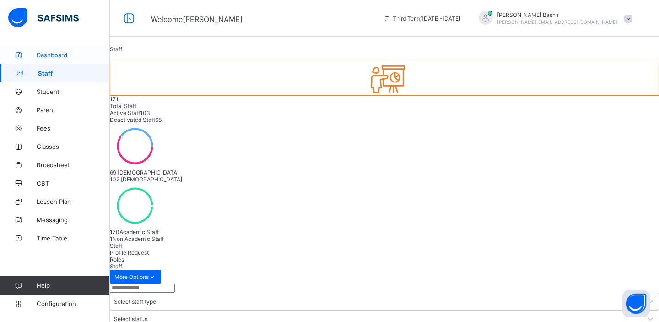
click at [60, 57] on span "Dashboard" at bounding box center [73, 54] width 73 height 7
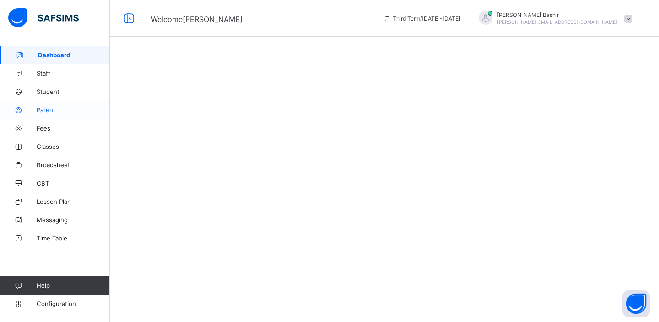
click at [54, 109] on span "Parent" at bounding box center [73, 109] width 73 height 7
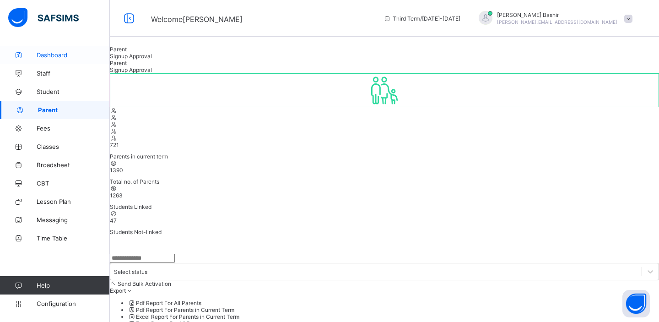
click at [46, 55] on span "Dashboard" at bounding box center [73, 54] width 73 height 7
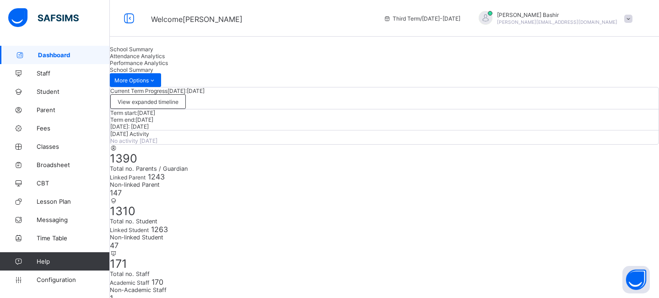
click at [205, 60] on div "Attendance Analytics" at bounding box center [385, 56] width 550 height 7
click at [168, 66] on span "Performance Analytics" at bounding box center [139, 63] width 58 height 7
click at [165, 60] on span "Attendance Analytics" at bounding box center [137, 56] width 55 height 7
click at [168, 66] on span "Performance Analytics" at bounding box center [139, 63] width 58 height 7
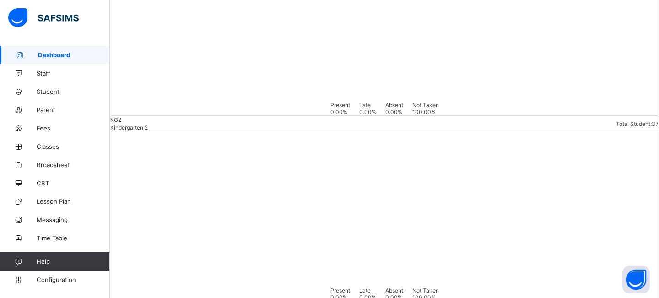
scroll to position [2345, 0]
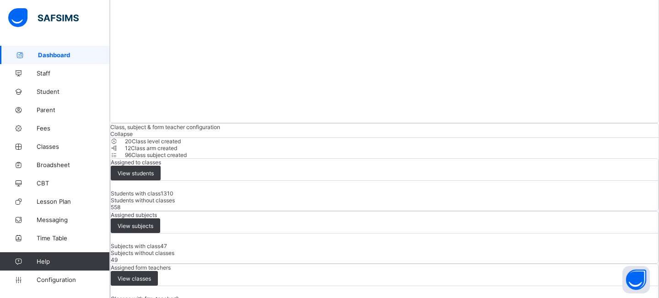
scroll to position [1068, 0]
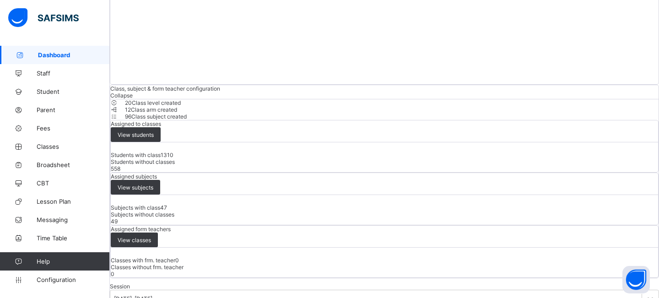
scroll to position [1009, 0]
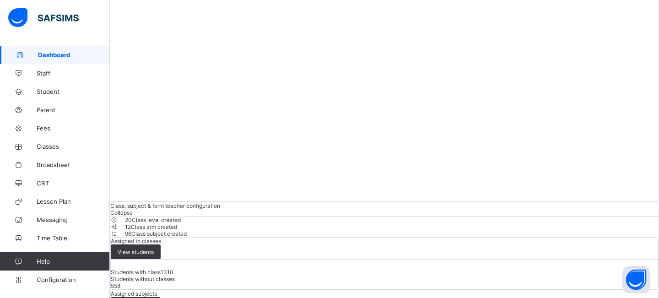
scroll to position [943, 0]
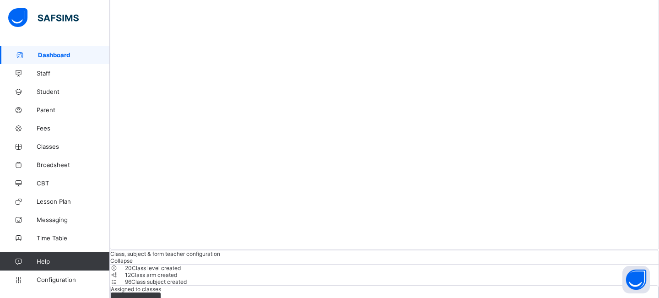
click at [51, 56] on span "Dashboard" at bounding box center [74, 54] width 72 height 7
click at [43, 76] on span "Staff" at bounding box center [73, 73] width 73 height 7
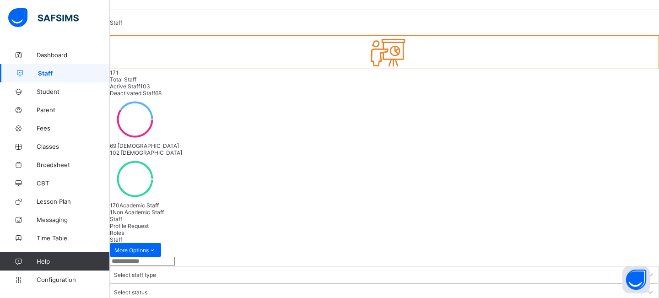
scroll to position [9, 0]
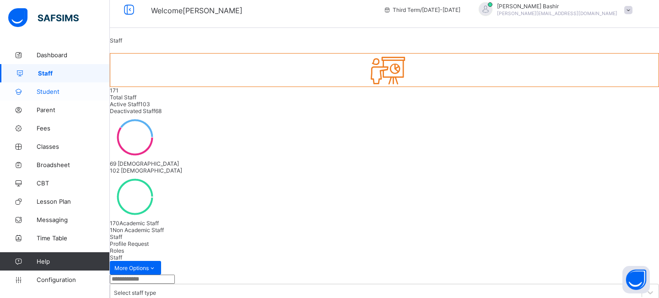
click at [43, 91] on span "Student" at bounding box center [73, 91] width 73 height 7
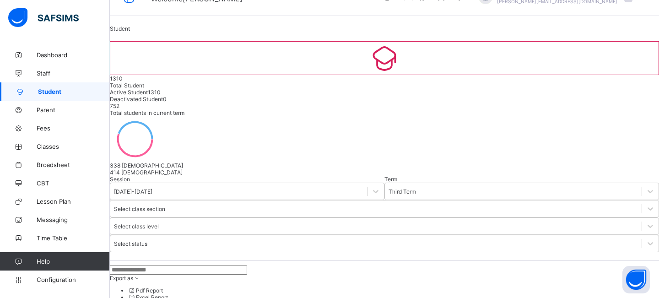
scroll to position [19, 0]
click at [120, 104] on span "752" at bounding box center [115, 107] width 10 height 7
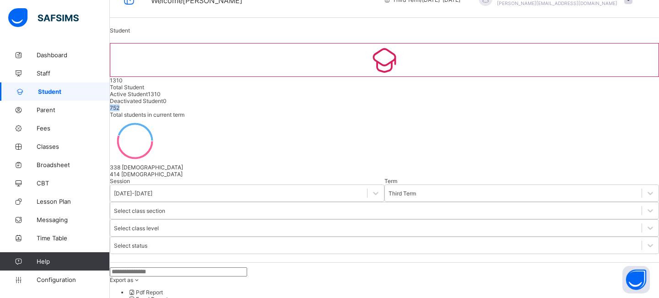
click at [120, 104] on span "752" at bounding box center [115, 107] width 10 height 7
click at [48, 109] on span "Parent" at bounding box center [73, 109] width 73 height 7
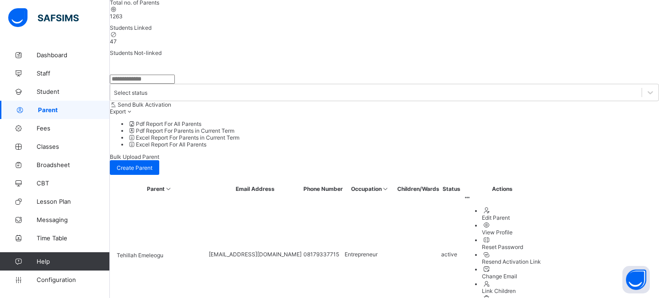
scroll to position [96, 0]
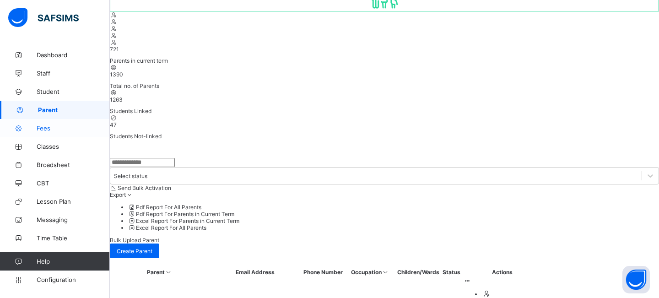
click at [52, 129] on span "Fees" at bounding box center [73, 128] width 73 height 7
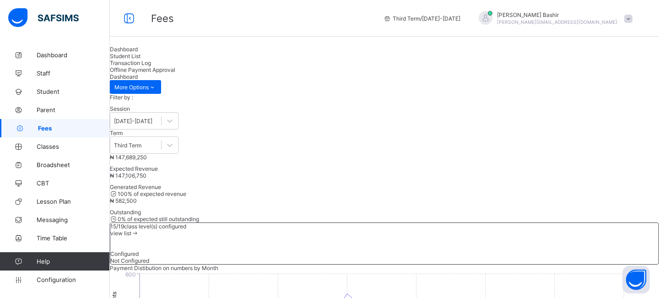
click at [141, 60] on span "Student List" at bounding box center [125, 56] width 31 height 7
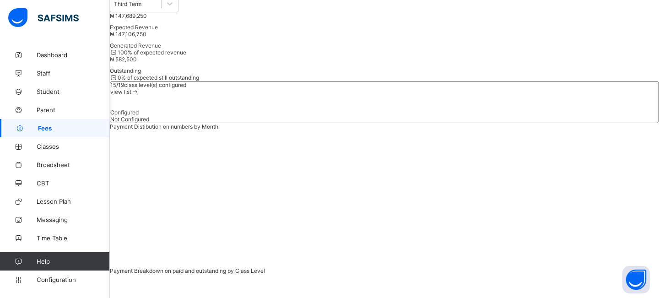
scroll to position [38, 0]
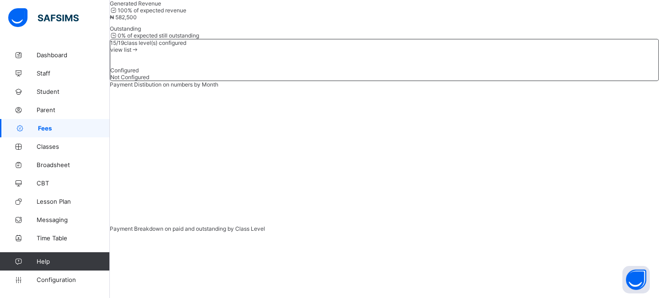
scroll to position [182, 0]
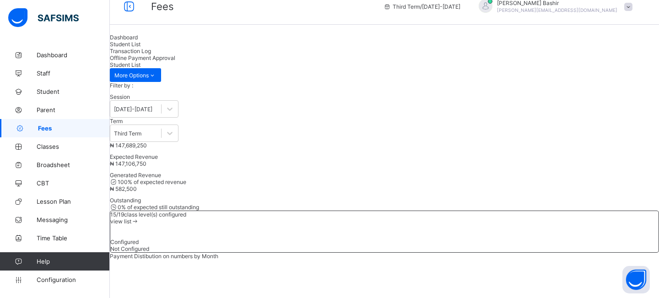
scroll to position [0, 0]
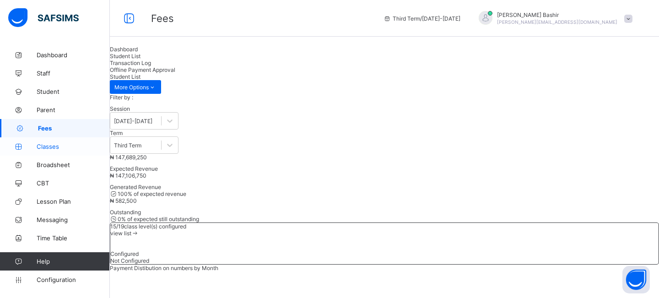
click at [51, 147] on span "Classes" at bounding box center [73, 146] width 73 height 7
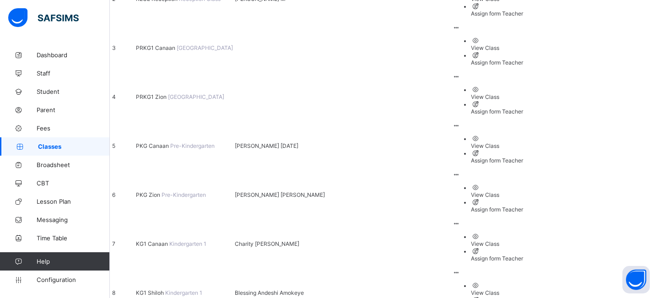
scroll to position [224, 0]
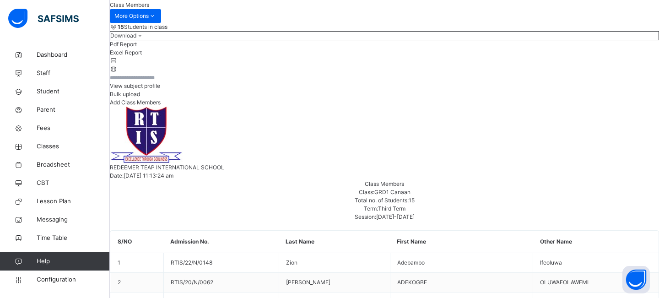
scroll to position [106, 0]
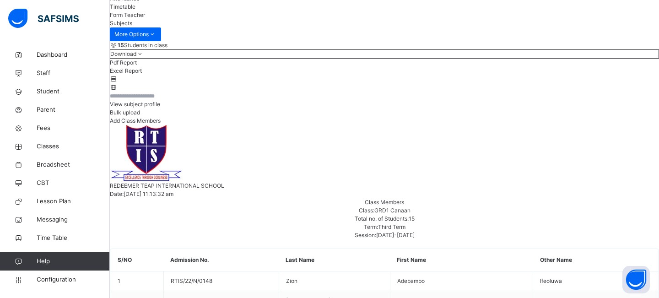
scroll to position [106, 0]
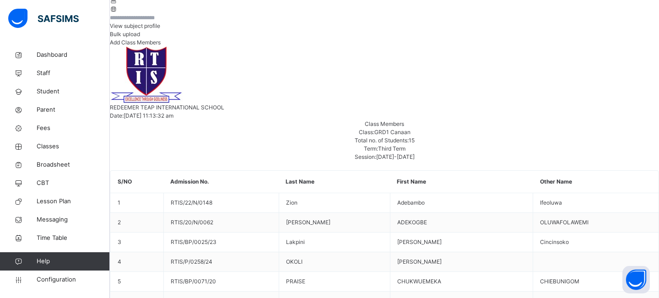
scroll to position [177, 0]
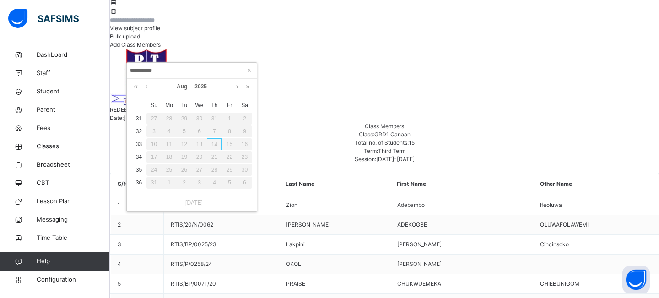
click at [201, 156] on div "20" at bounding box center [199, 157] width 15 height 12
click at [218, 157] on div "21" at bounding box center [214, 157] width 15 height 12
click at [231, 143] on div "15" at bounding box center [229, 144] width 15 height 12
click at [226, 137] on div "8" at bounding box center [229, 131] width 15 height 12
click at [242, 131] on div "9" at bounding box center [244, 131] width 15 height 12
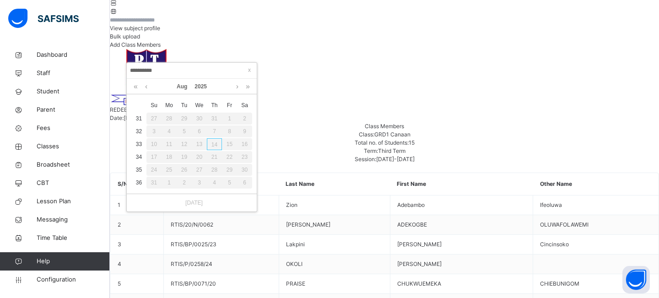
click at [180, 138] on div "12" at bounding box center [184, 144] width 15 height 12
click at [147, 89] on link at bounding box center [146, 87] width 7 height 16
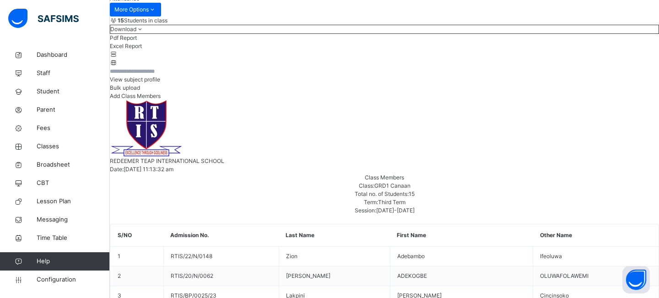
scroll to position [125, 0]
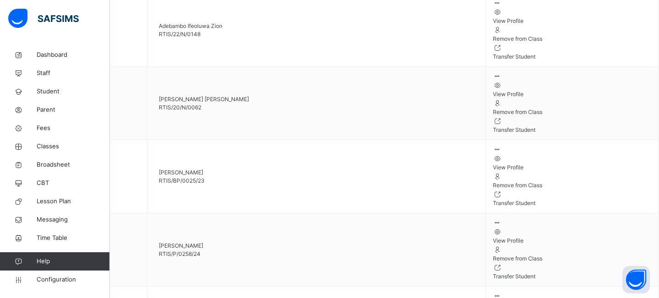
scroll to position [716, 0]
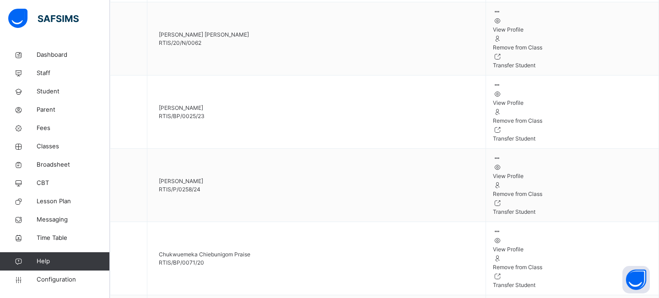
scroll to position [784, 0]
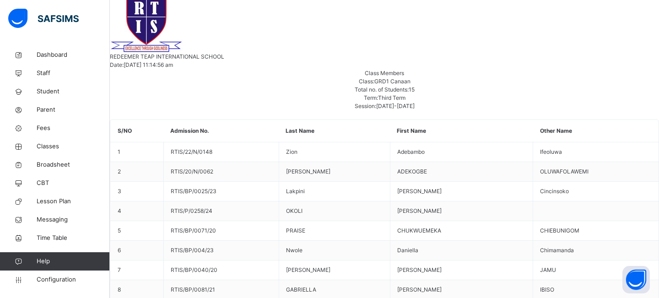
scroll to position [0, 0]
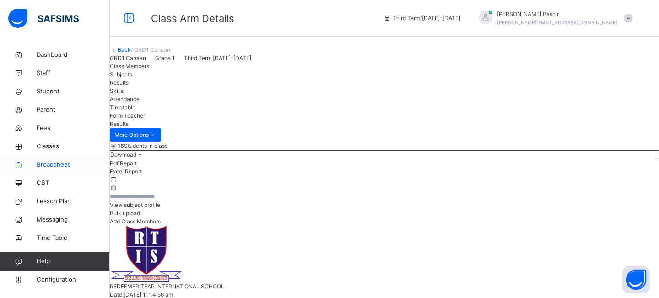
click at [53, 163] on span "Broadsheet" at bounding box center [73, 164] width 73 height 9
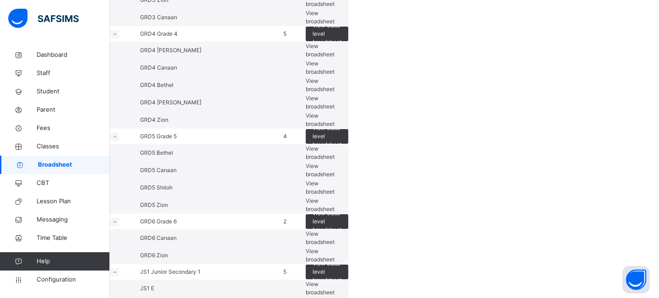
scroll to position [596, 0]
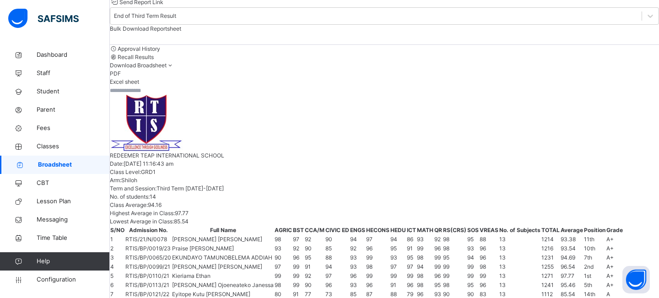
scroll to position [105, 0]
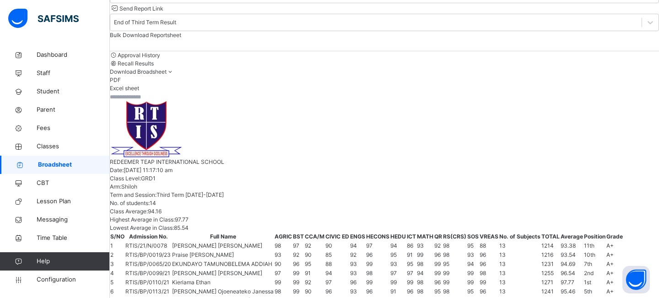
click at [163, 12] on span "Send Report Link" at bounding box center [142, 8] width 44 height 7
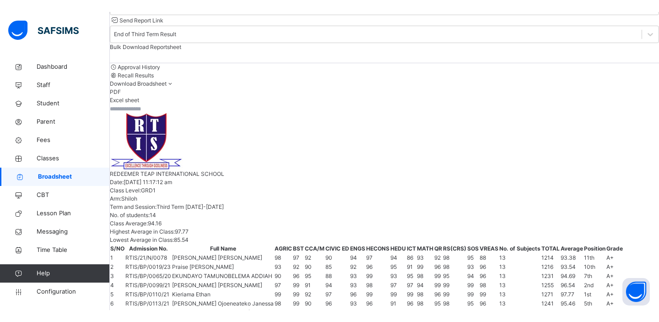
scroll to position [0, 0]
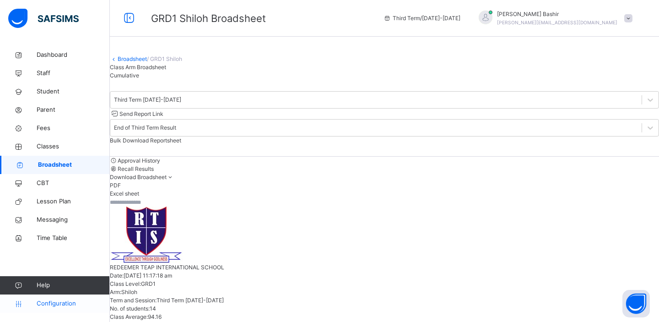
click at [57, 304] on span "Configuration" at bounding box center [73, 303] width 73 height 9
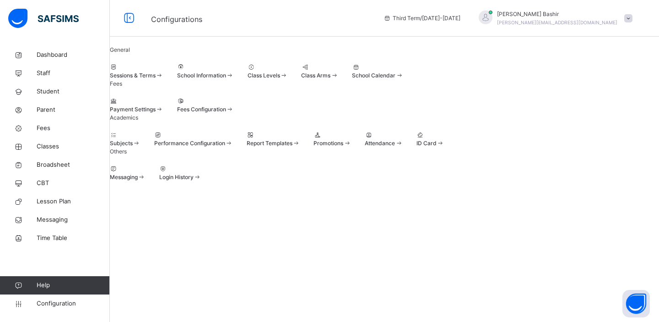
scroll to position [10, 0]
click at [154, 139] on span at bounding box center [154, 139] width 0 height 0
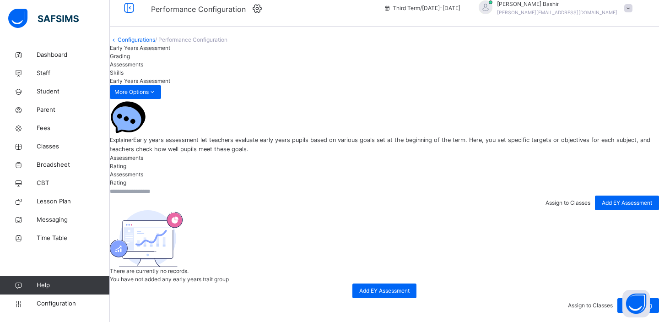
click at [143, 68] on span "Assessments" at bounding box center [126, 64] width 33 height 7
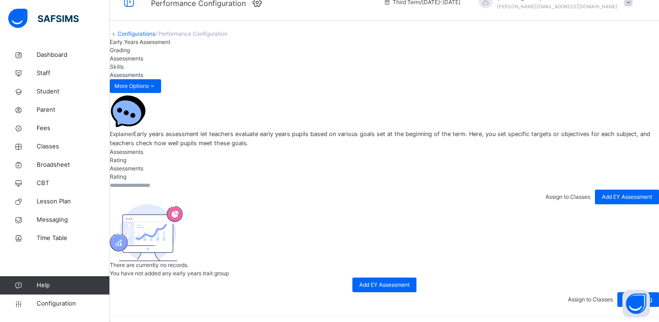
scroll to position [6, 0]
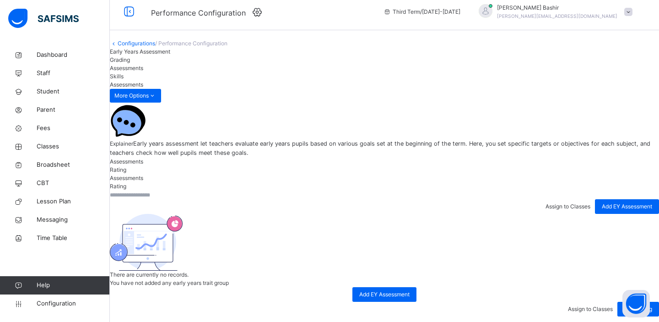
click at [130, 63] on span "Grading" at bounding box center [120, 59] width 20 height 7
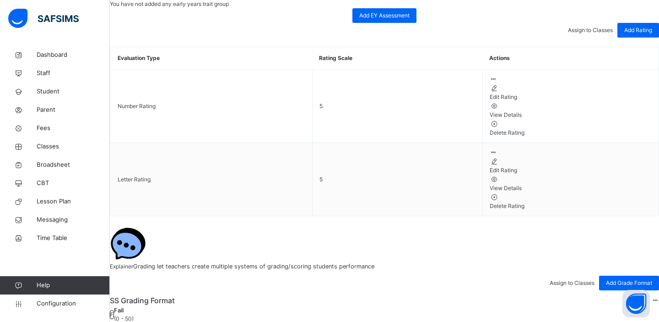
scroll to position [305, 0]
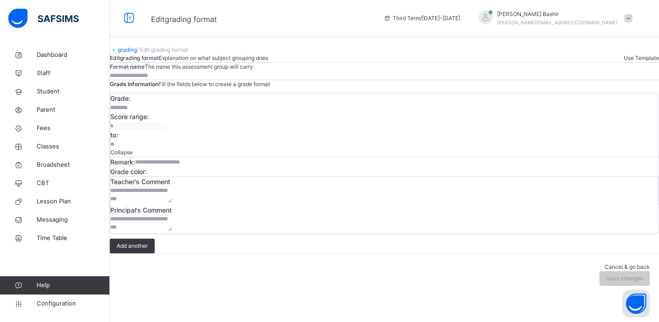
type input "**********"
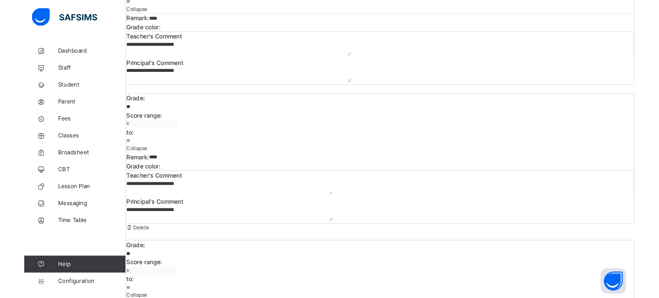
scroll to position [140, 0]
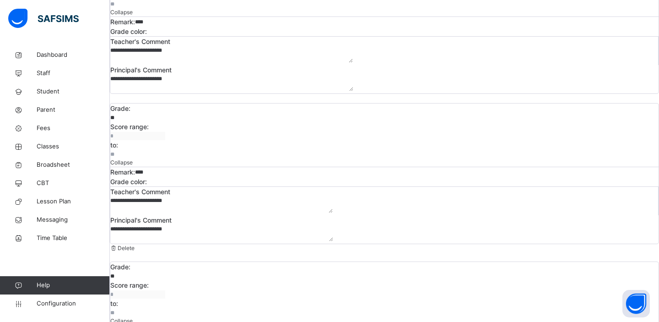
click at [184, 63] on textarea "**********" at bounding box center [231, 54] width 243 height 16
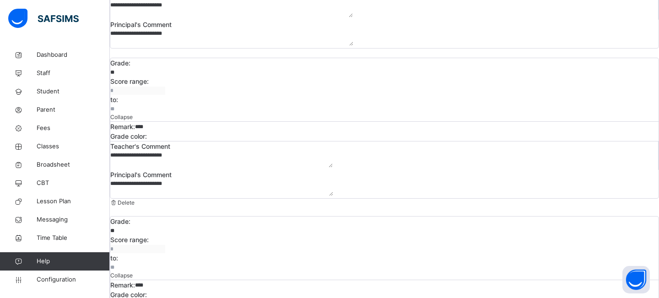
scroll to position [186, 0]
click at [270, 16] on textarea "**********" at bounding box center [231, 8] width 243 height 16
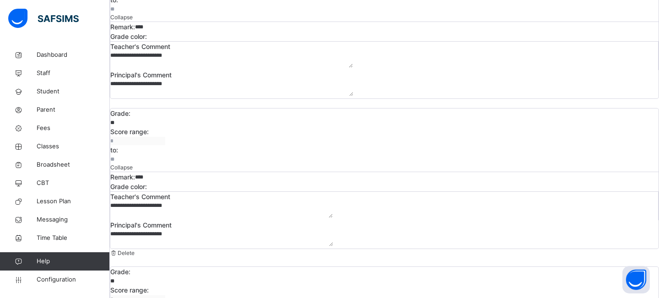
scroll to position [131, 0]
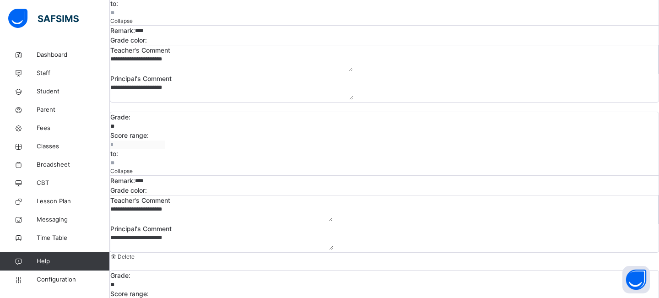
click at [210, 71] on textarea "**********" at bounding box center [231, 63] width 243 height 16
click at [180, 71] on textarea "**********" at bounding box center [231, 63] width 243 height 16
click at [192, 71] on textarea "**********" at bounding box center [231, 63] width 243 height 16
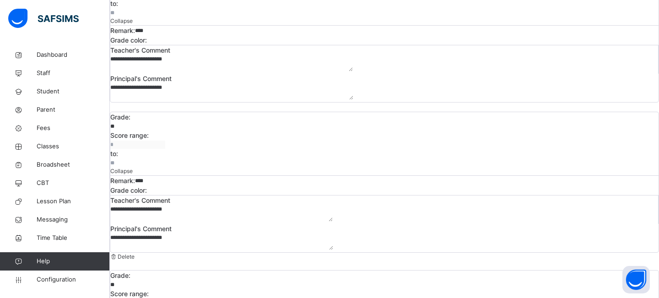
click at [192, 71] on textarea "**********" at bounding box center [231, 63] width 243 height 16
click at [354, 100] on textarea "**********" at bounding box center [231, 91] width 243 height 16
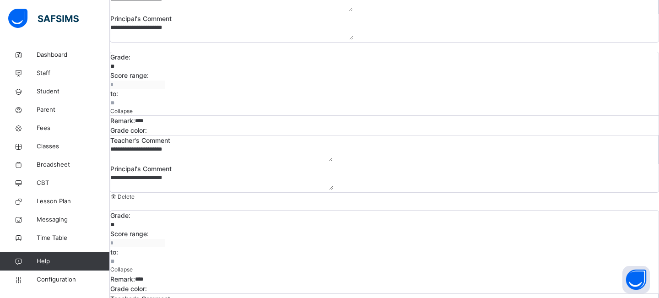
scroll to position [193, 0]
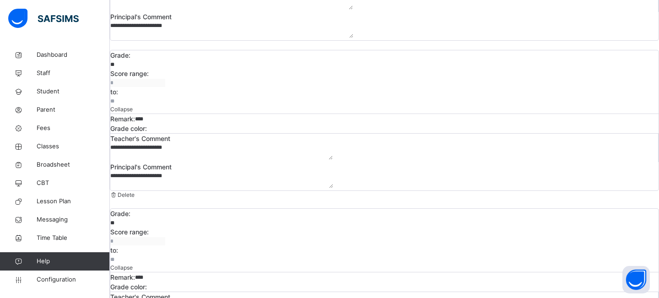
click at [149, 160] on textarea "**********" at bounding box center [221, 151] width 223 height 16
click at [333, 181] on textarea "**********" at bounding box center [221, 180] width 223 height 16
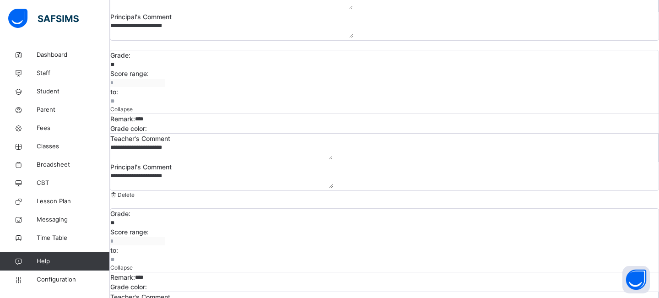
click at [333, 181] on textarea "**********" at bounding box center [221, 180] width 223 height 16
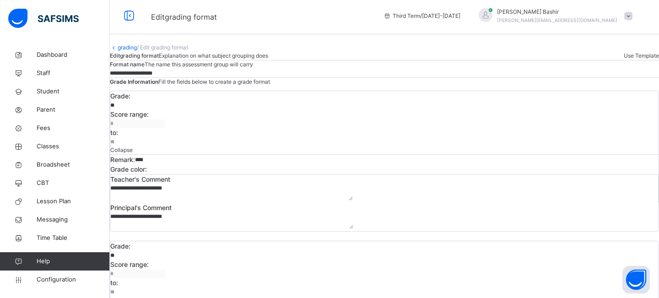
scroll to position [0, 0]
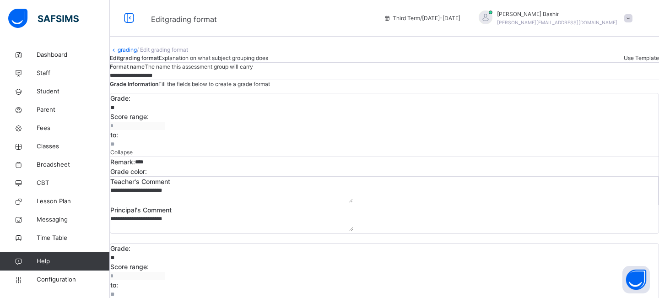
click at [137, 53] on link "grading" at bounding box center [127, 49] width 19 height 7
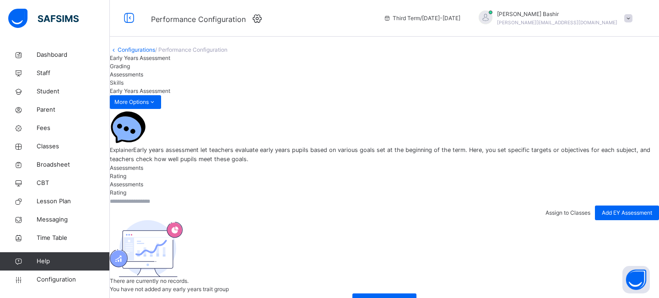
click at [124, 86] on span "Skills" at bounding box center [117, 82] width 14 height 7
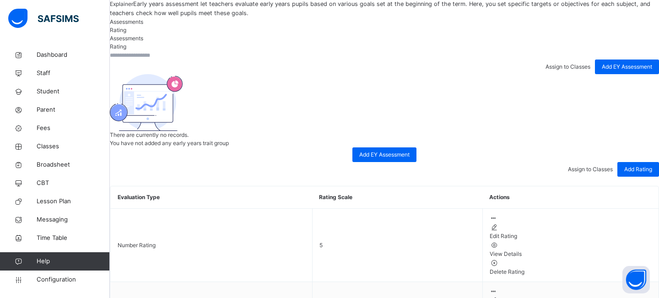
scroll to position [145, 0]
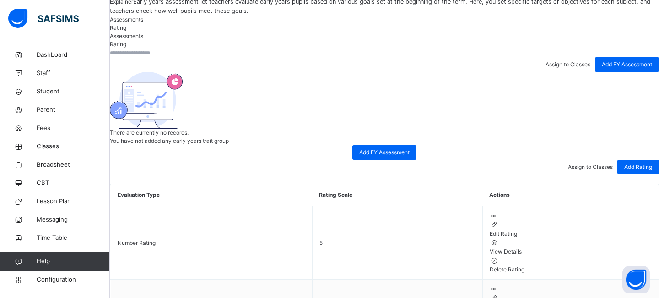
scroll to position [144, 0]
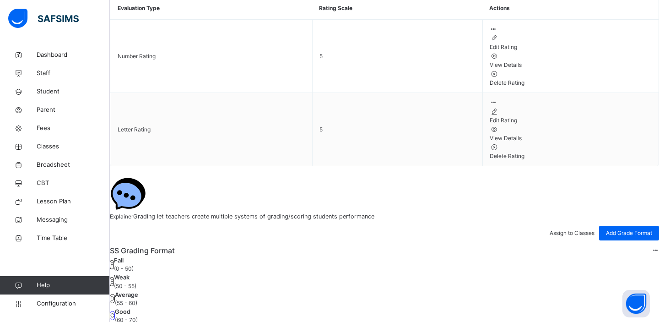
scroll to position [338, 0]
